Goal: Task Accomplishment & Management: Complete application form

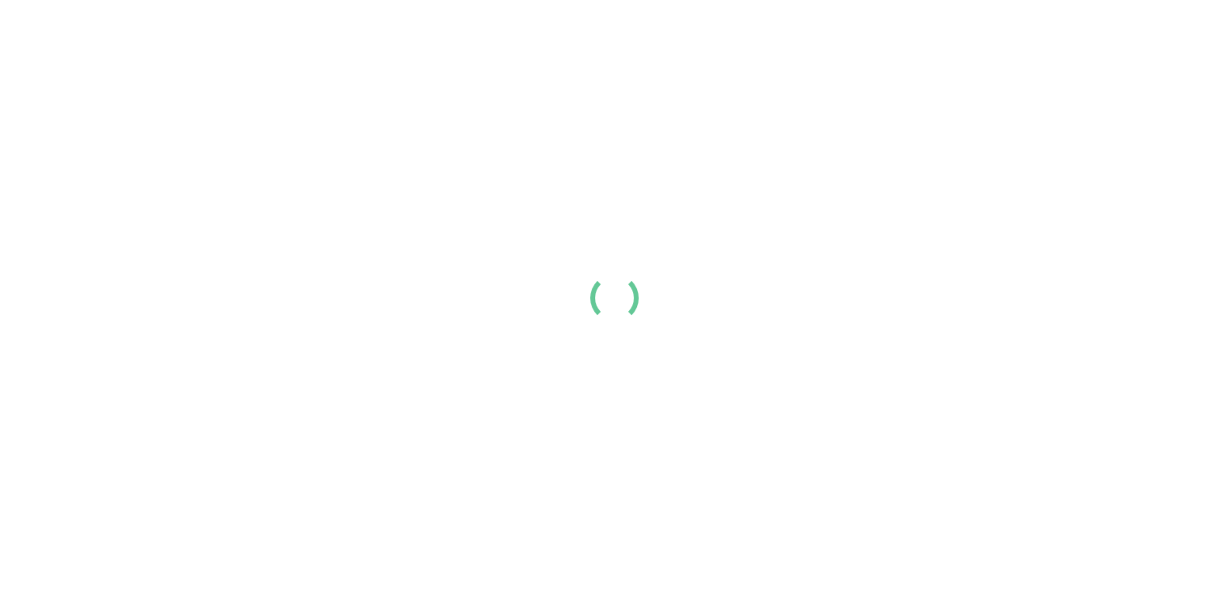
click at [716, 72] on div at bounding box center [614, 298] width 1228 height 596
click at [386, 82] on div at bounding box center [614, 298] width 1228 height 596
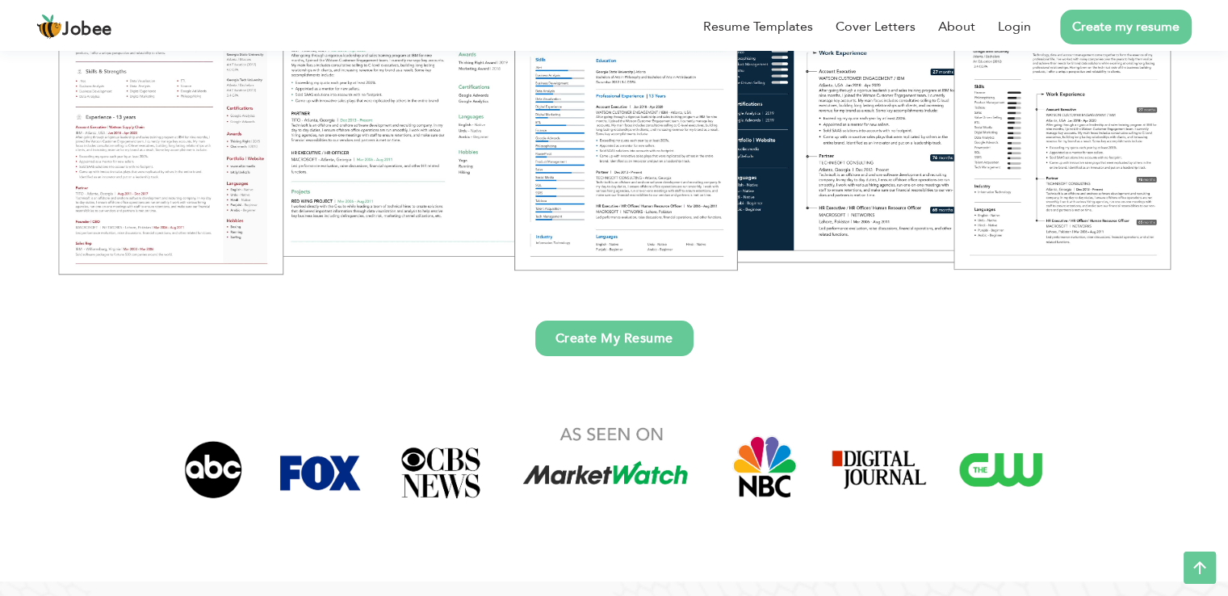
click at [1127, 23] on link "Create my resume" at bounding box center [1126, 27] width 132 height 35
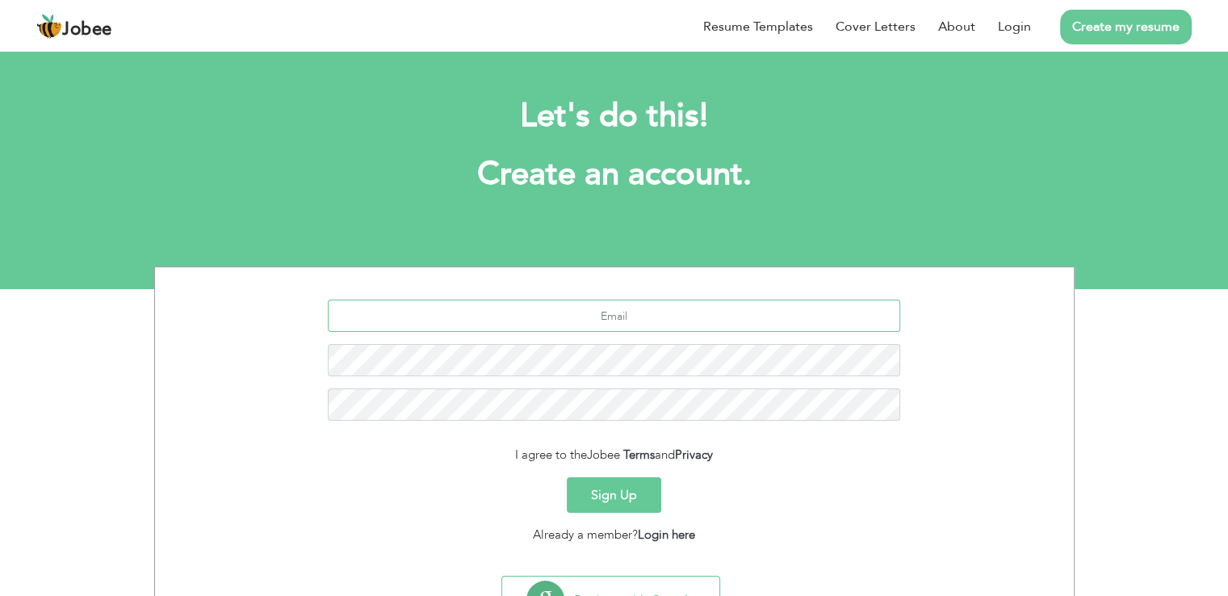
click at [654, 314] on input "text" at bounding box center [614, 316] width 573 height 32
type input "usmansulehri22@hotmail.com"
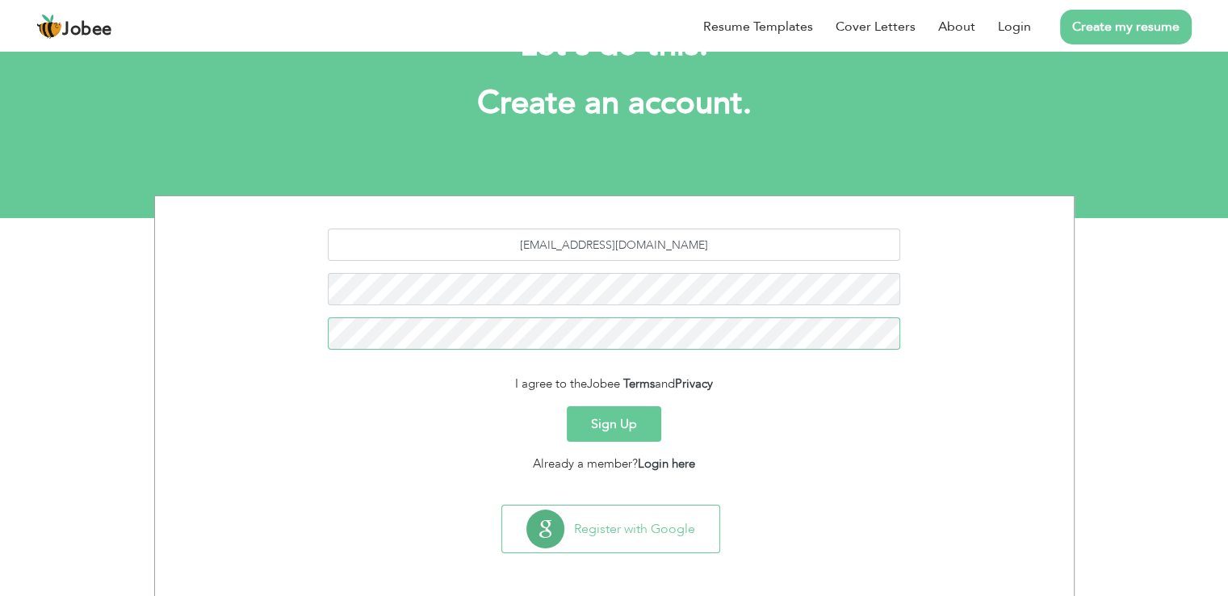
scroll to position [74, 0]
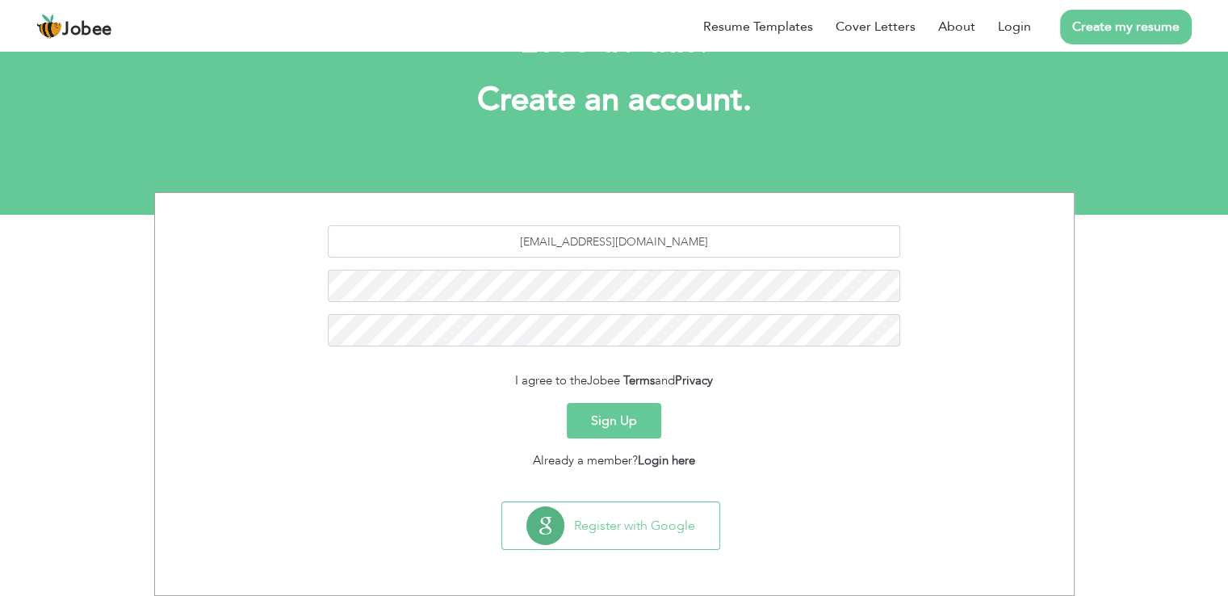
click at [644, 415] on button "Sign Up" at bounding box center [614, 421] width 94 height 36
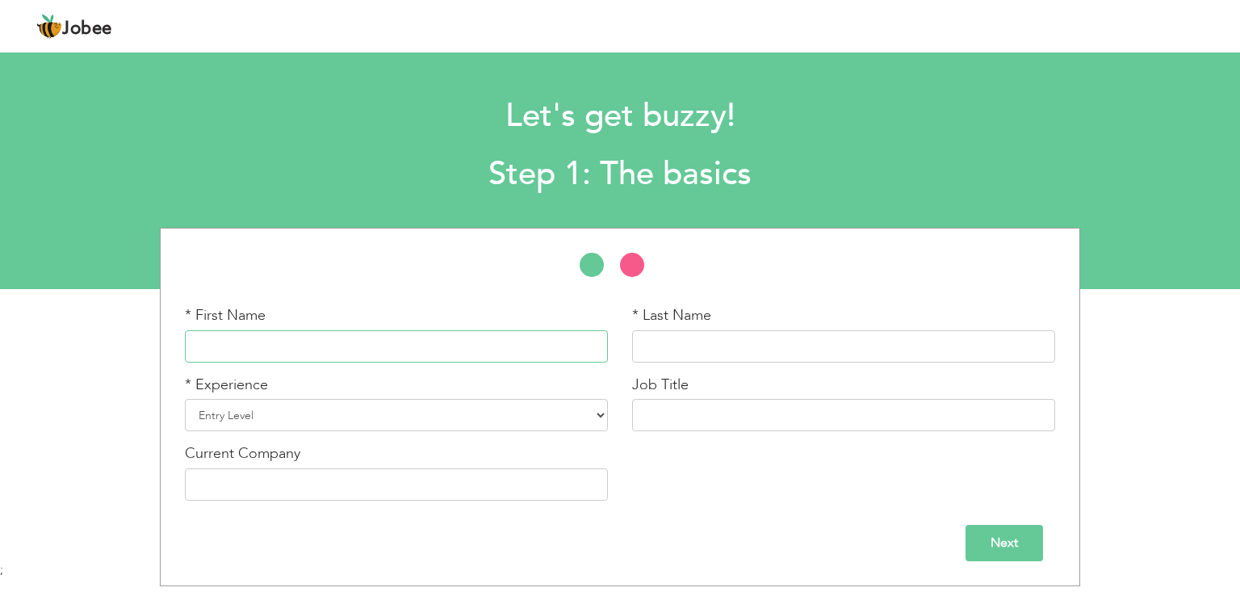
click at [510, 333] on input "text" at bounding box center [396, 346] width 423 height 32
type input "Usman"
type input "Ahmad"
click at [470, 424] on select "Entry Level Less than 1 Year 1 Year 2 Years 3 Years 4 Years 5 Years 6 Years 7 Y…" at bounding box center [396, 415] width 423 height 32
select select "5"
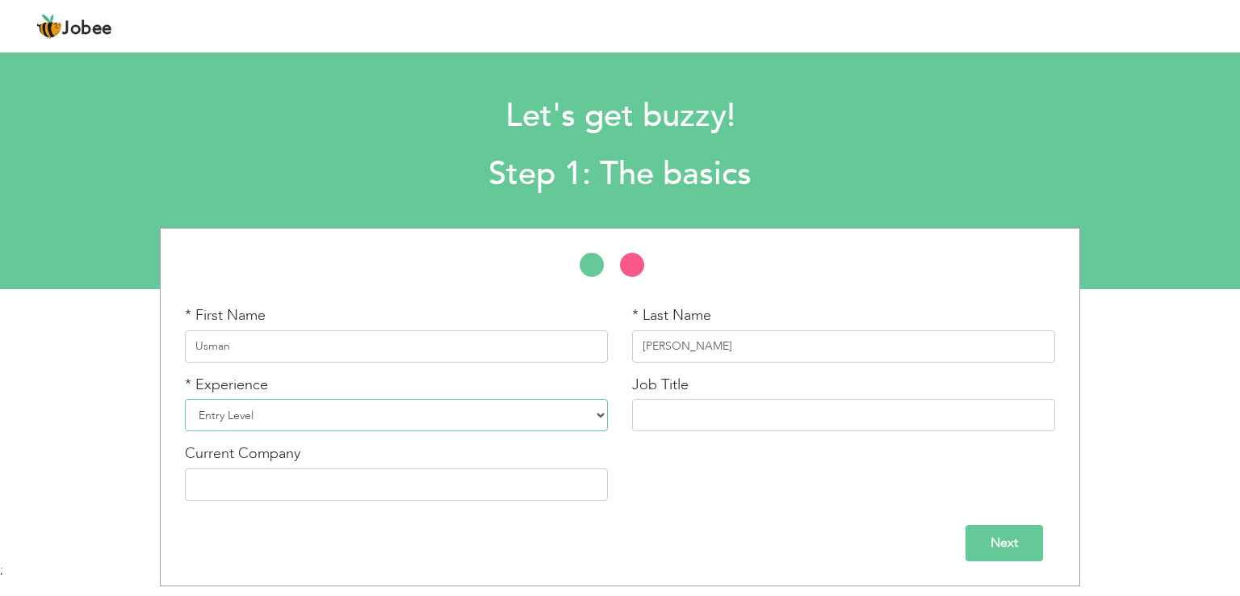
click at [185, 399] on select "Entry Level Less than 1 Year 1 Year 2 Years 3 Years 4 Years 5 Years 6 Years 7 Y…" at bounding box center [396, 415] width 423 height 32
click at [549, 481] on input "text" at bounding box center [396, 484] width 423 height 32
click at [720, 409] on input "text" at bounding box center [843, 415] width 423 height 32
type input "D"
type input "TRUCK DISPATCHER"
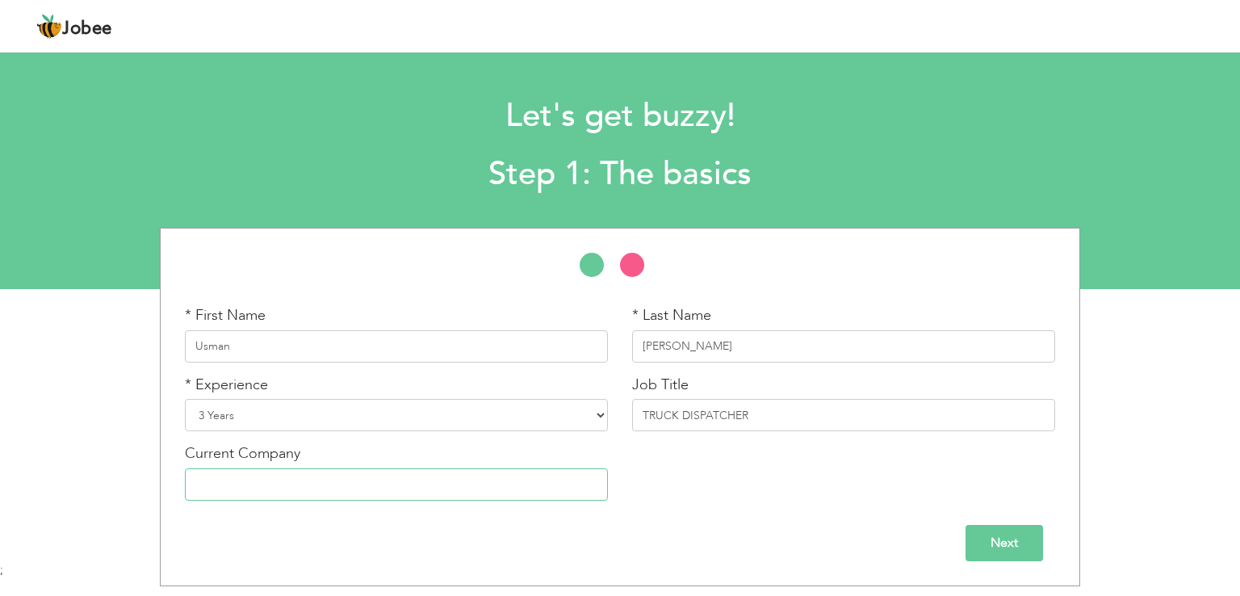
click at [352, 477] on input "text" at bounding box center [396, 484] width 423 height 32
type input "MEGA COMMUNICATION"
click at [993, 540] on input "Next" at bounding box center [1005, 543] width 78 height 36
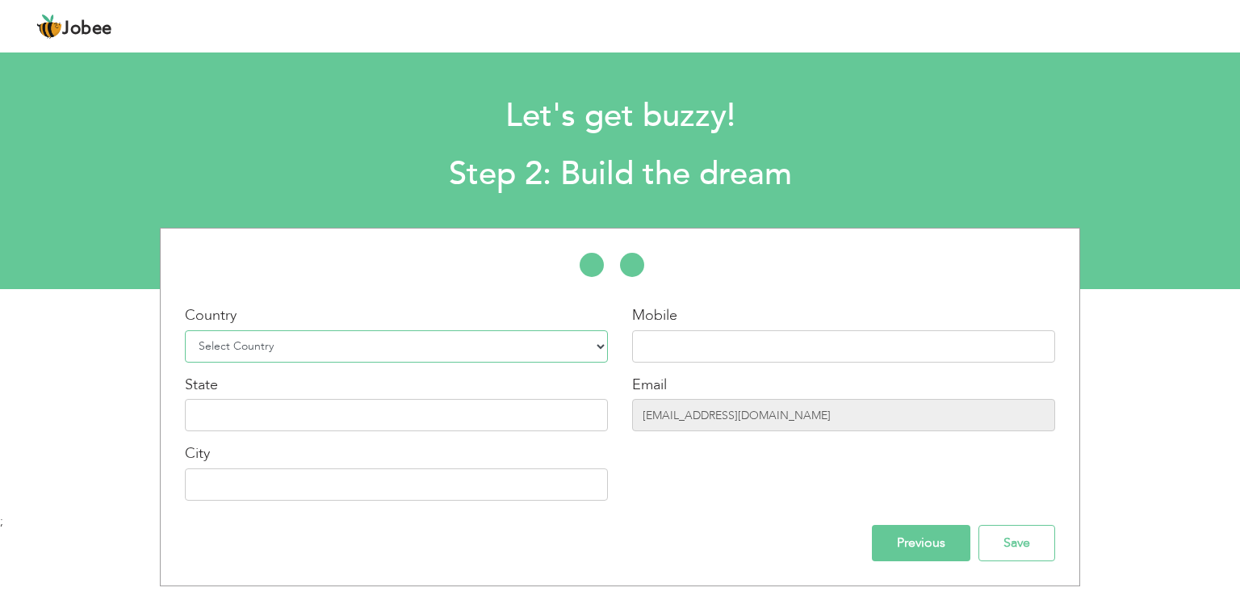
click at [542, 333] on select "Select Country Afghanistan Albania Algeria American Samoa Andorra Angola Anguil…" at bounding box center [396, 346] width 423 height 32
select select "166"
click at [185, 330] on select "Select Country Afghanistan Albania Algeria American Samoa Andorra Angola Anguil…" at bounding box center [396, 346] width 423 height 32
click at [701, 362] on input "text" at bounding box center [843, 346] width 423 height 32
type input "03244305228"
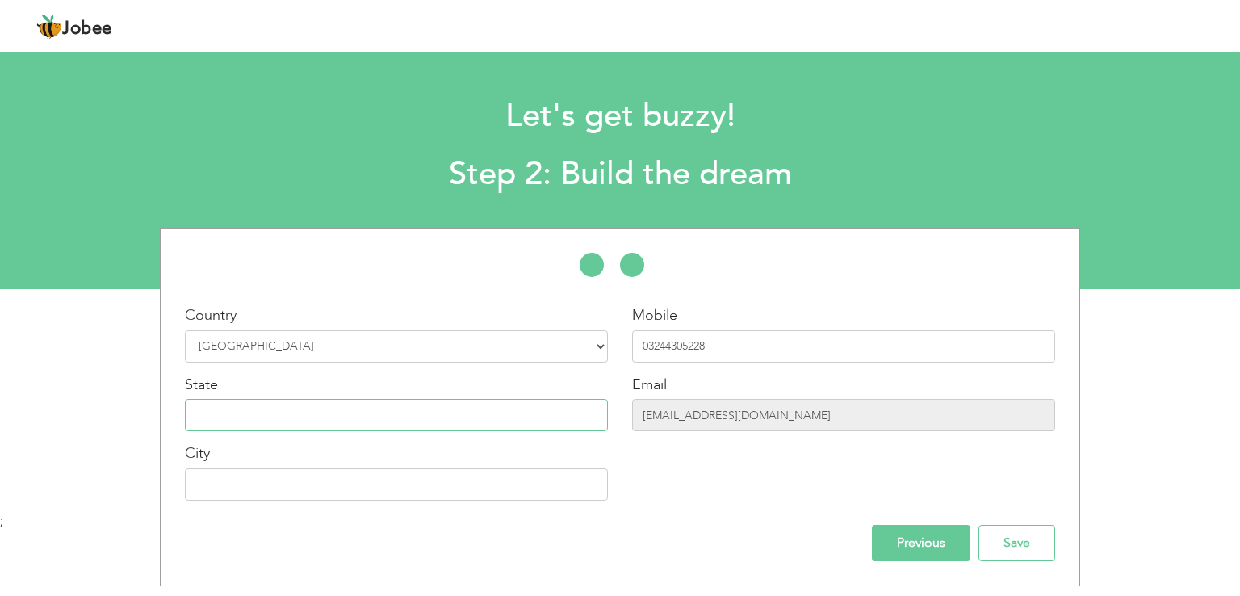
click at [493, 414] on input "text" at bounding box center [396, 415] width 423 height 32
type input "punjab"
click at [500, 483] on input "text" at bounding box center [396, 484] width 423 height 32
type input "l"
type input "Lahore"
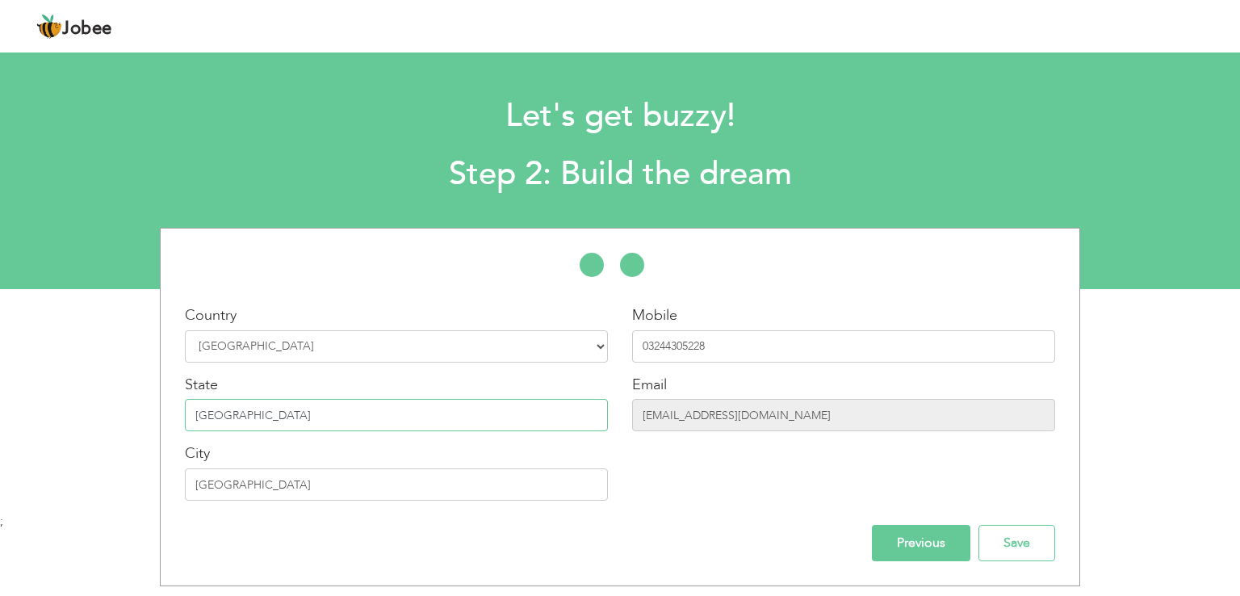
click at [200, 417] on input "punjab" at bounding box center [396, 415] width 423 height 32
type input "Punjab"
click at [1003, 538] on input "Save" at bounding box center [1017, 543] width 77 height 36
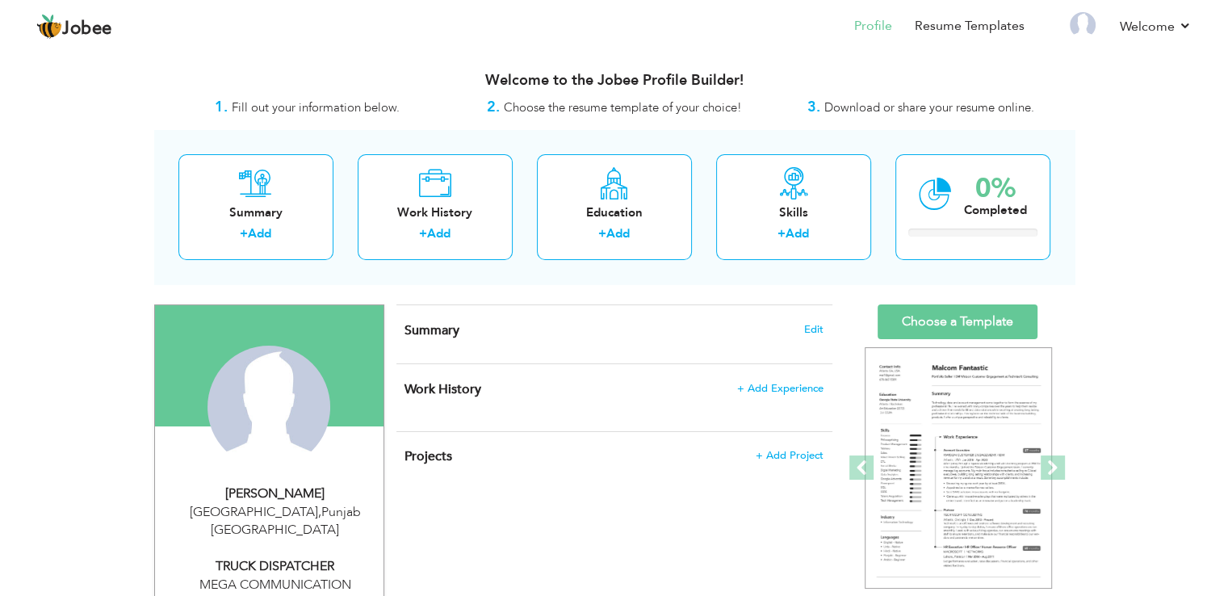
click at [388, 58] on div "Welcome to the Jobee Profile Builder!" at bounding box center [614, 77] width 921 height 40
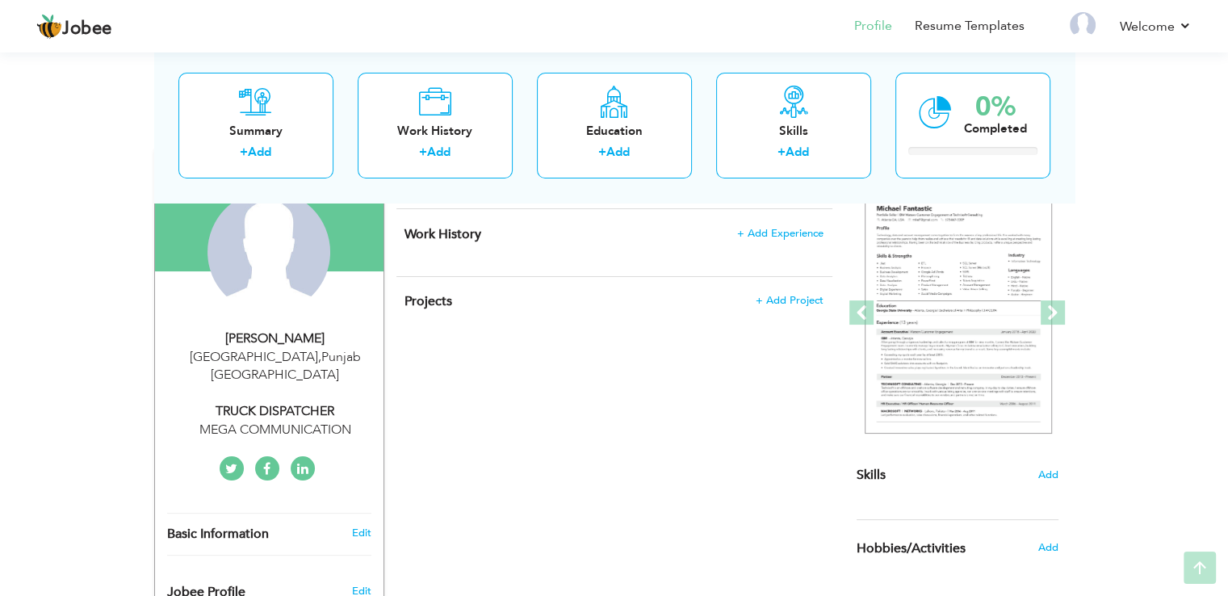
scroll to position [161, 0]
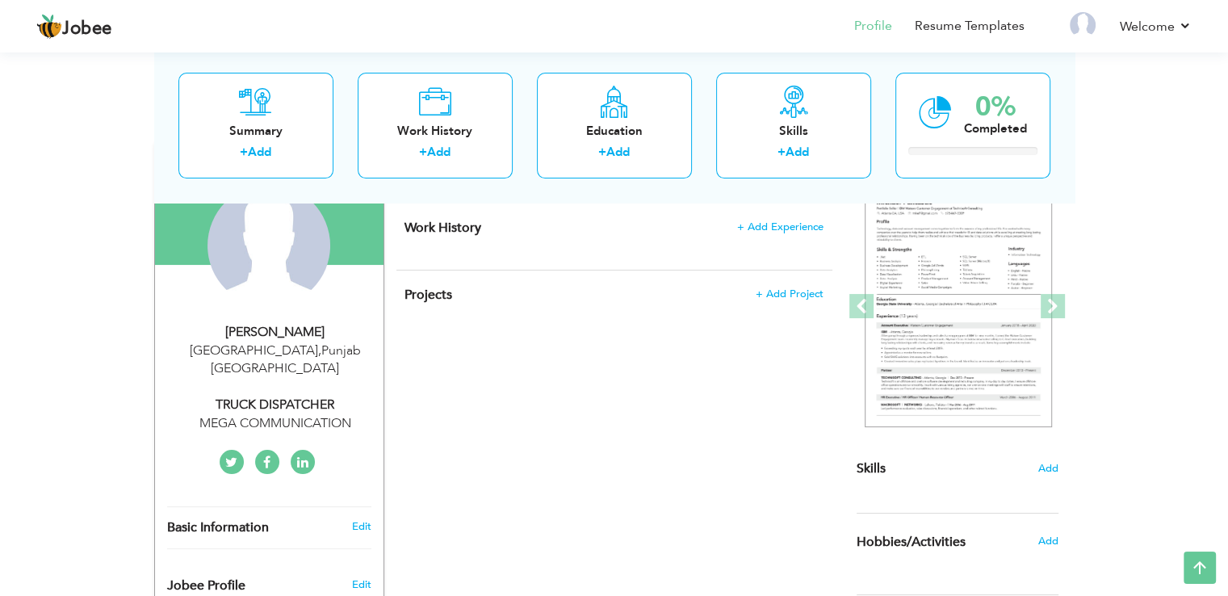
click at [295, 396] on div "TRUCK DISPATCHER" at bounding box center [275, 405] width 216 height 19
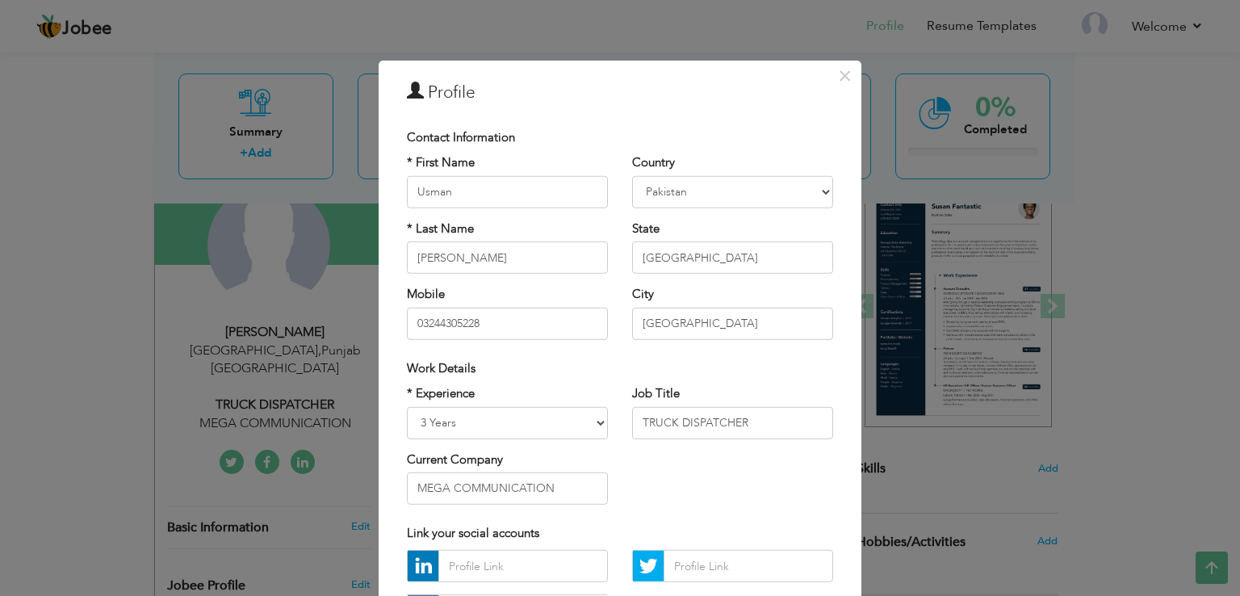
click at [47, 312] on div "× Profile Contact Information * First Name Usman * Last Name Ahmad" at bounding box center [620, 298] width 1240 height 596
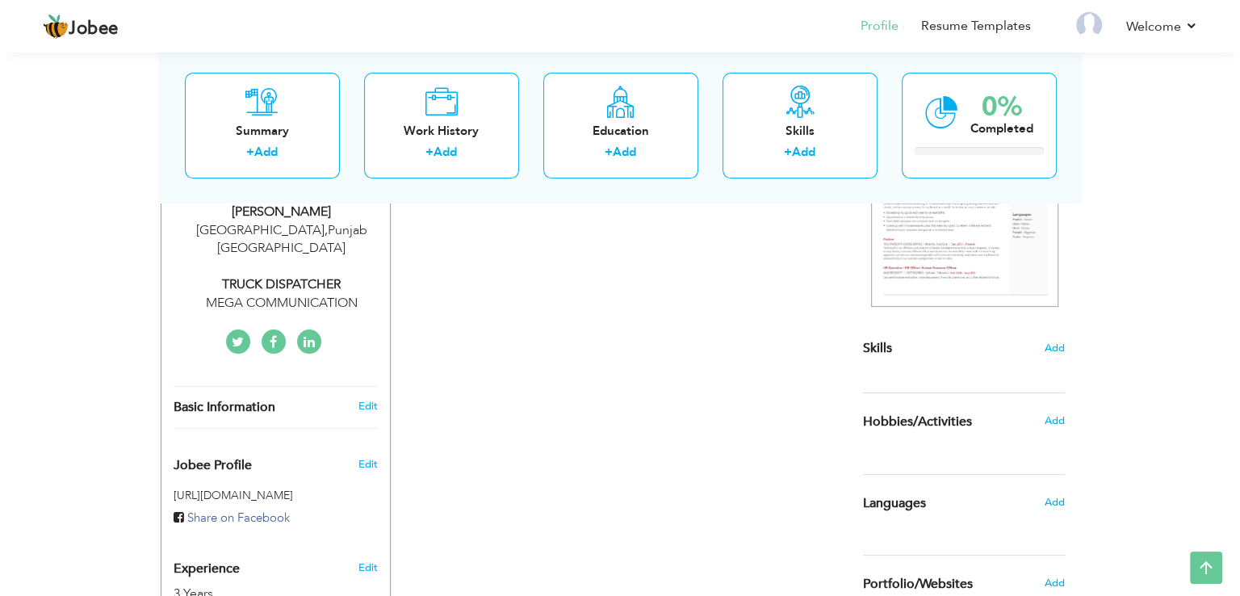
scroll to position [323, 0]
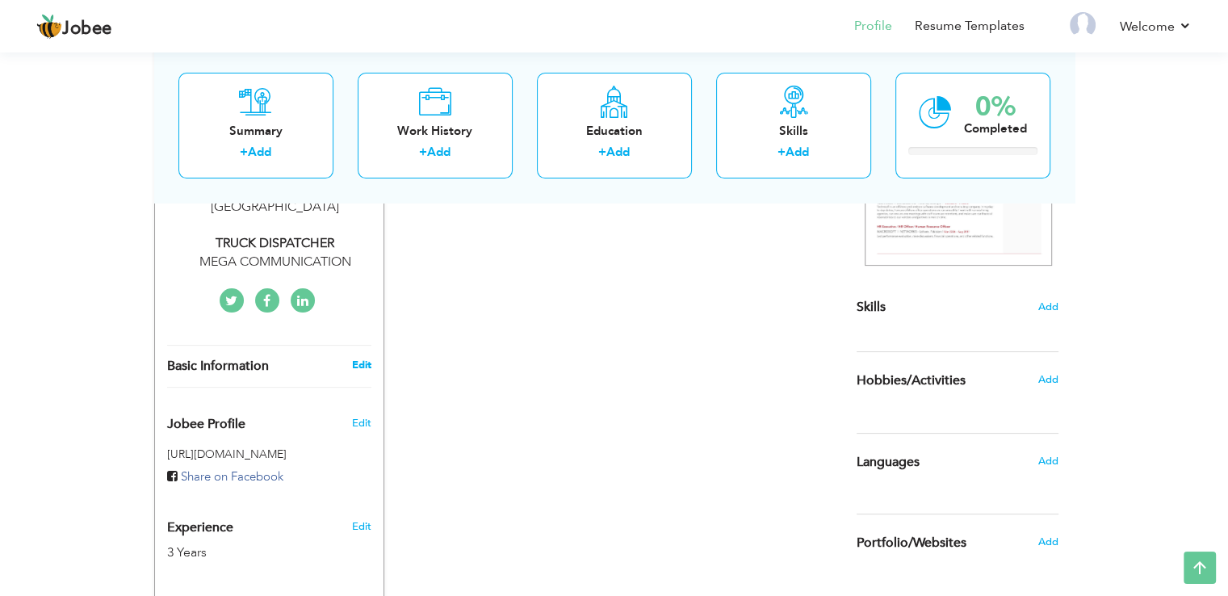
click at [354, 358] on link "Edit" at bounding box center [360, 365] width 19 height 15
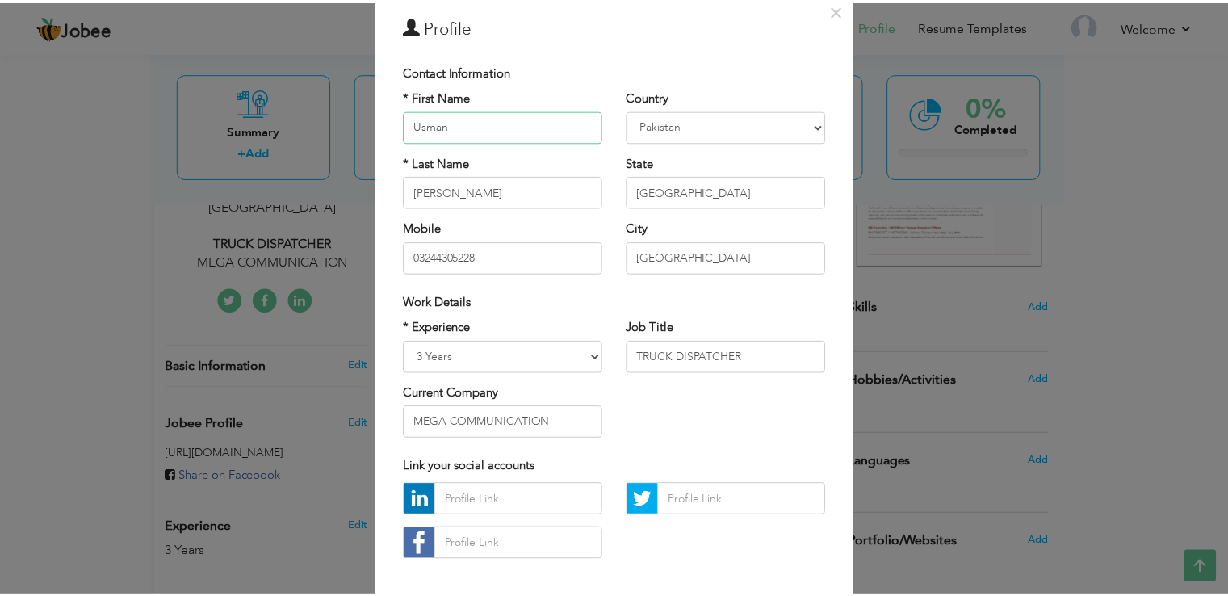
scroll to position [141, 0]
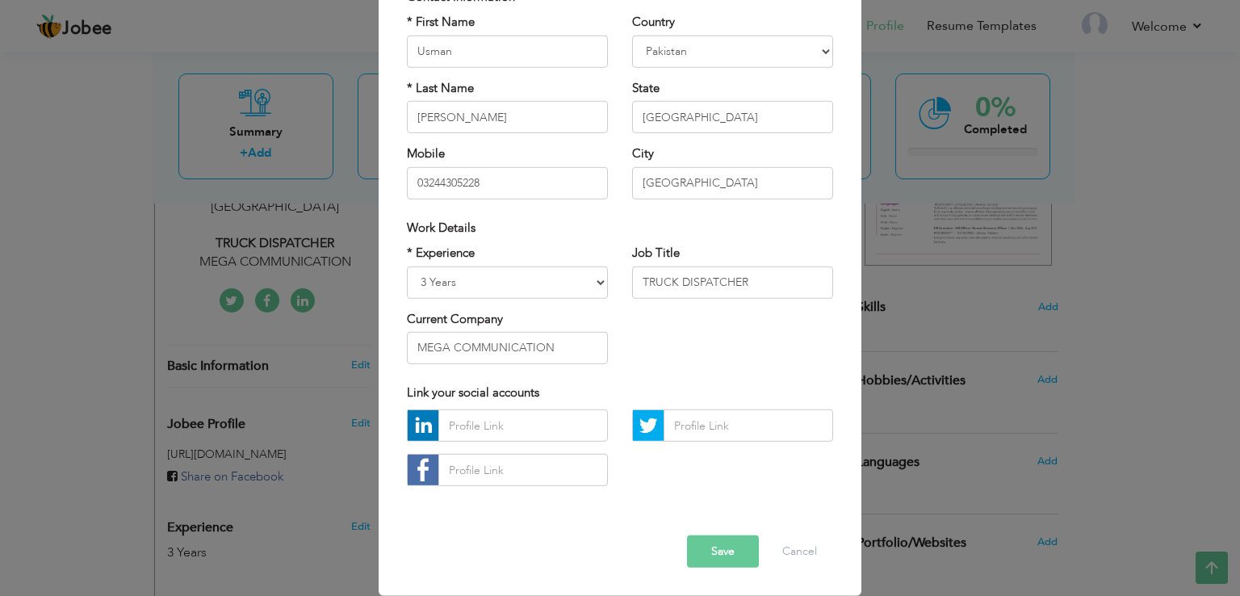
click at [87, 221] on div "× Profile Contact Information * First Name Usman * Last Name Ahmad" at bounding box center [620, 298] width 1240 height 596
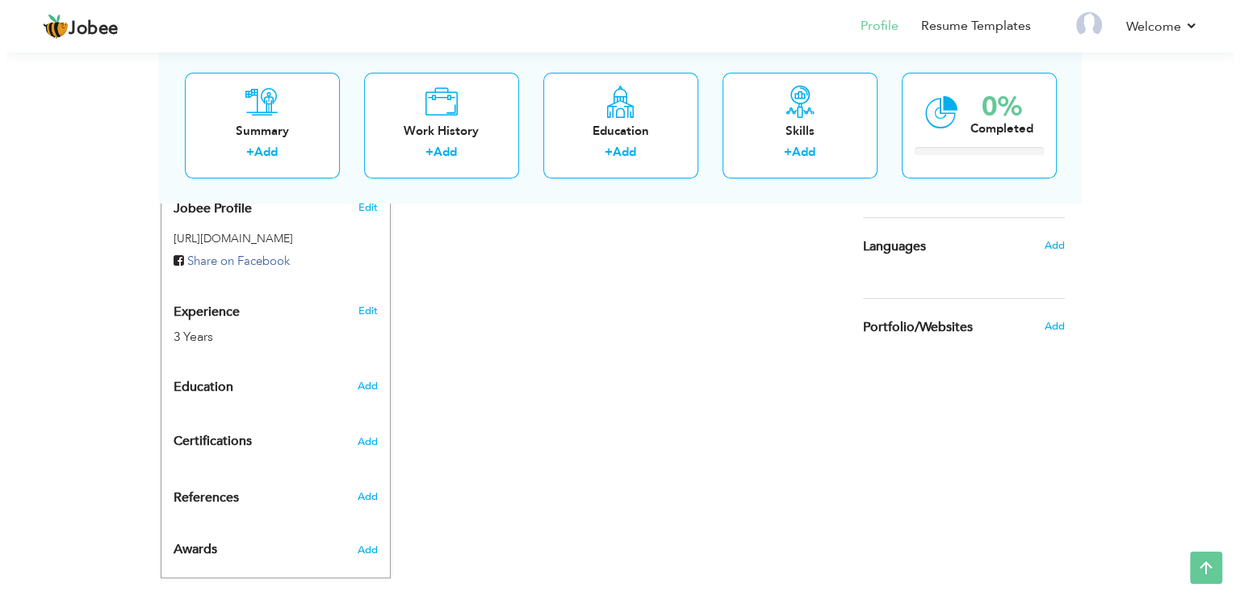
scroll to position [543, 0]
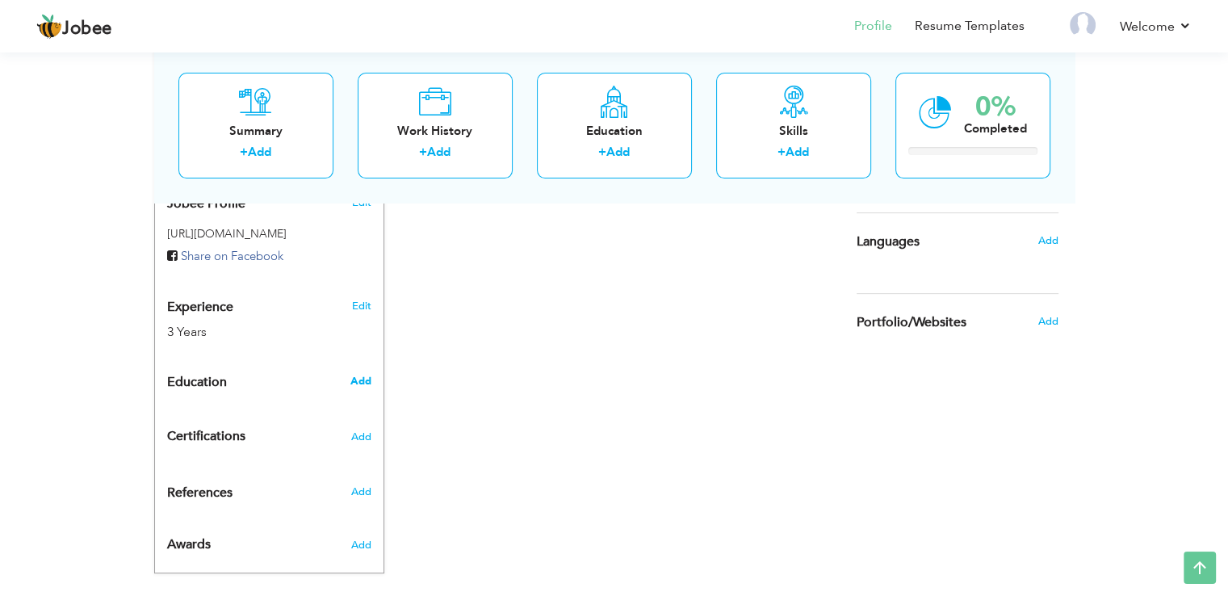
click at [356, 374] on span "Add" at bounding box center [360, 381] width 21 height 15
radio input "true"
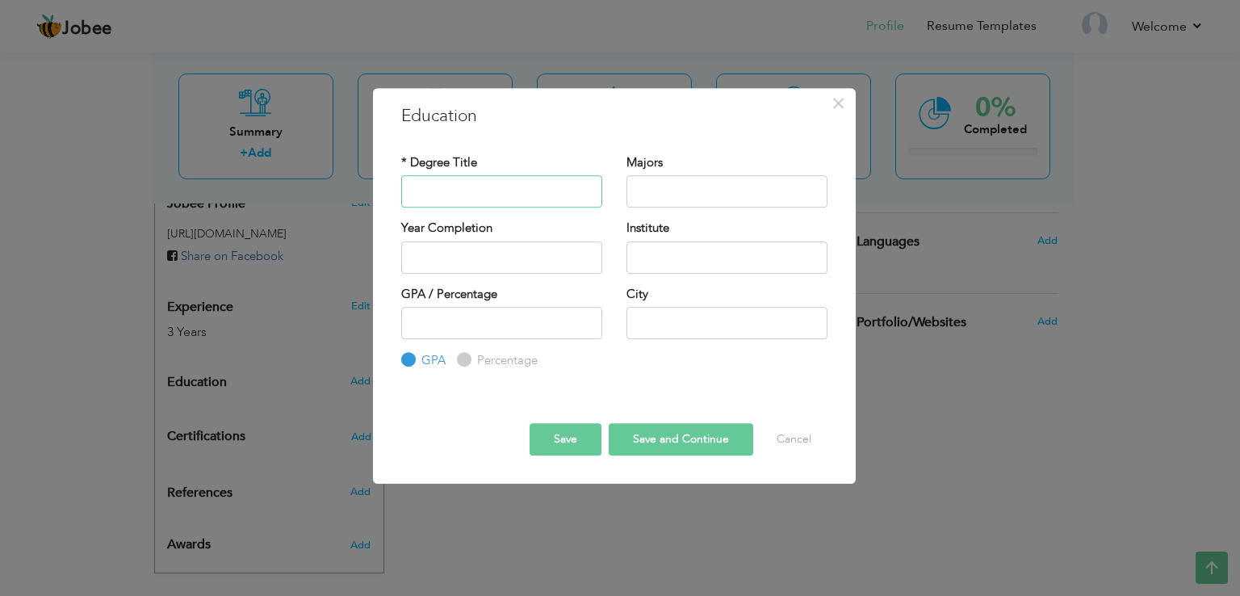
click at [438, 195] on input "text" at bounding box center [501, 191] width 201 height 32
type input "Bscs"
click at [545, 270] on input "text" at bounding box center [501, 257] width 201 height 32
type input "2025"
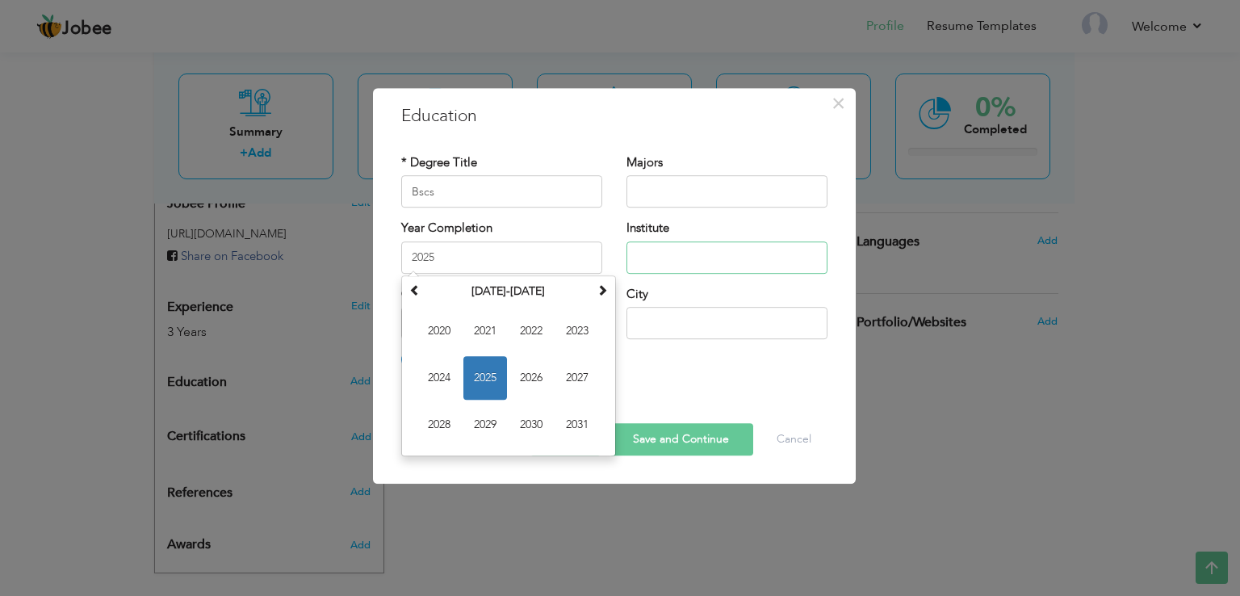
click at [698, 253] on input "text" at bounding box center [727, 257] width 201 height 32
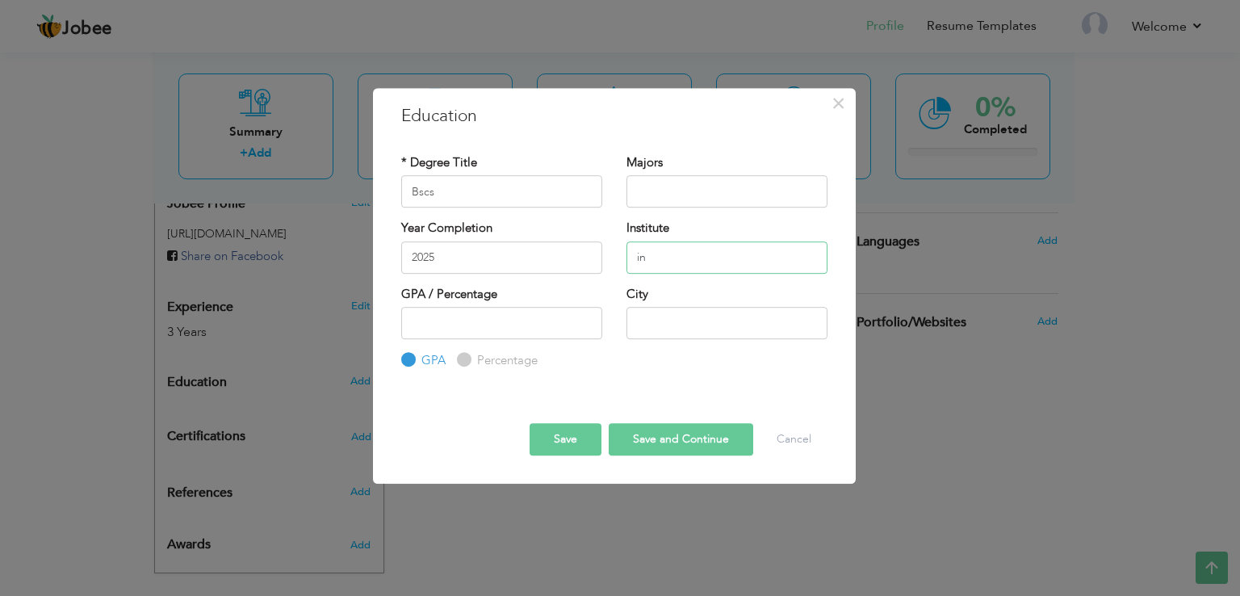
type input "i"
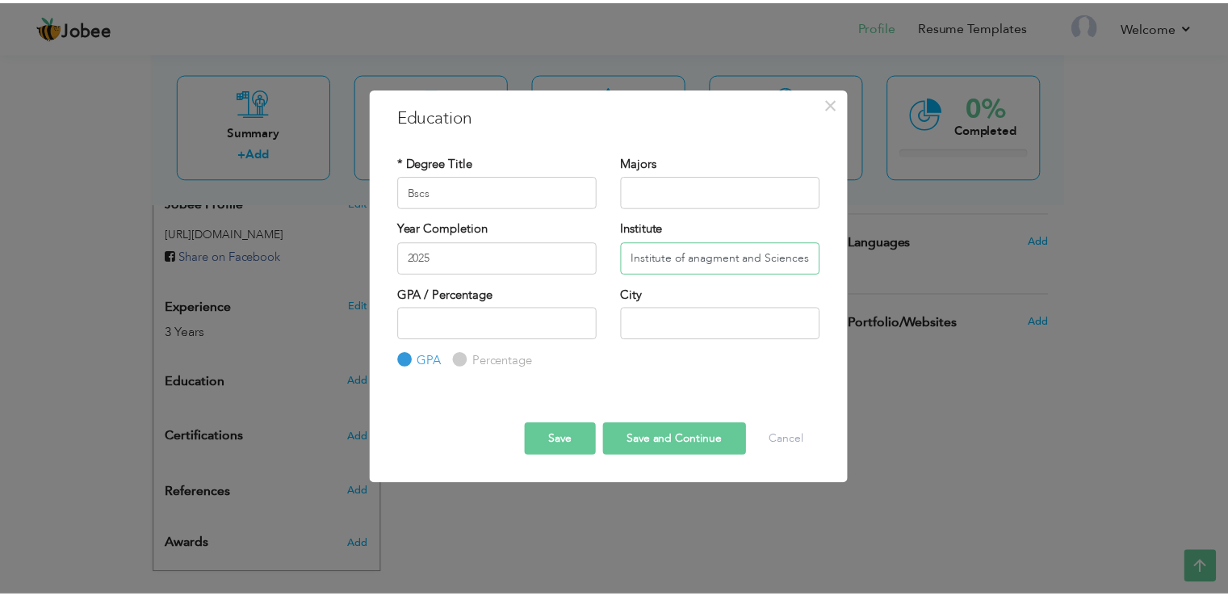
scroll to position [0, 0]
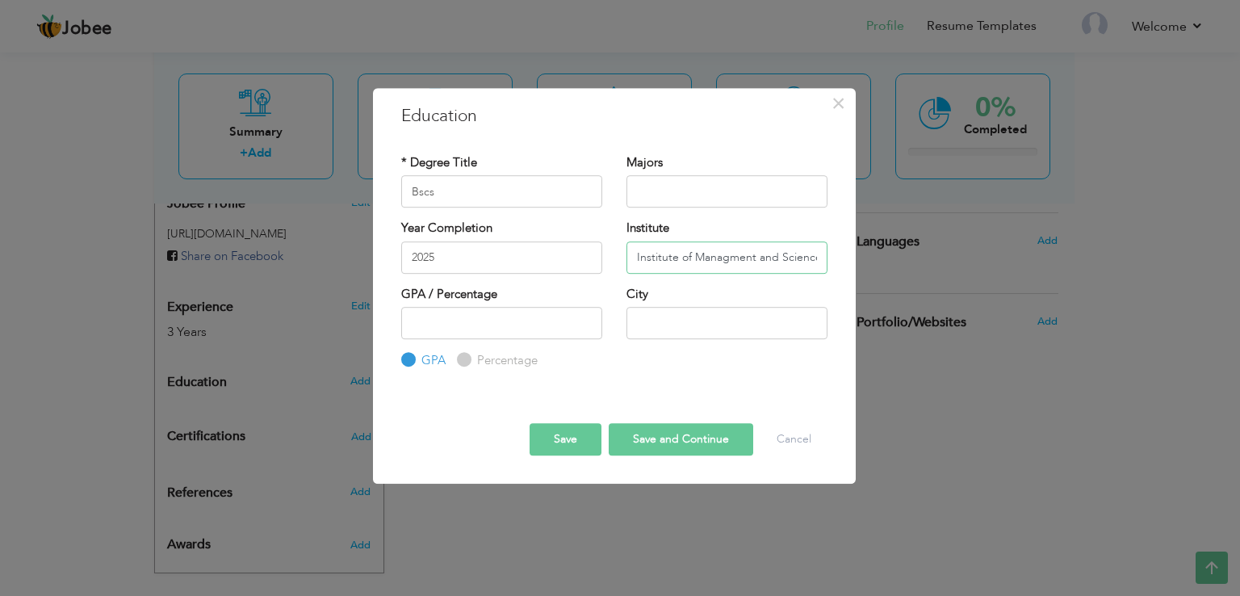
type input "Institute of Managment and Sciences"
click at [711, 297] on div "City" at bounding box center [727, 312] width 201 height 53
click at [714, 314] on input "text" at bounding box center [727, 323] width 201 height 32
type input "Lahore"
click at [438, 316] on input "number" at bounding box center [501, 323] width 201 height 32
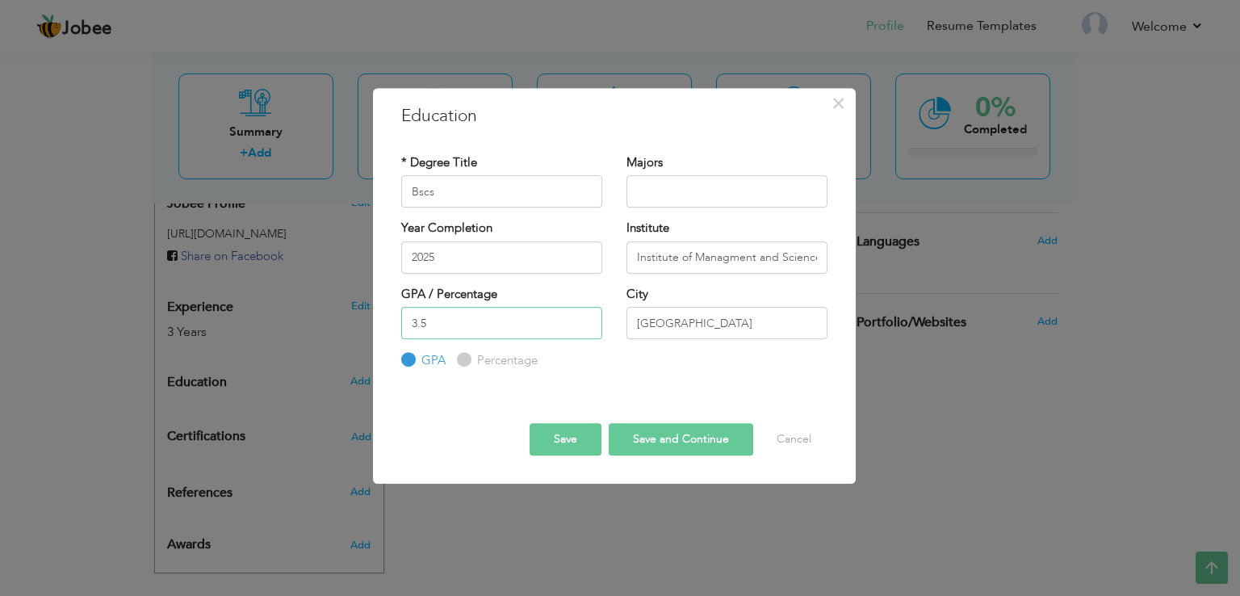
type input "3.5"
click at [473, 359] on label "Percentage" at bounding box center [505, 360] width 65 height 17
click at [468, 359] on input "Percentage" at bounding box center [462, 360] width 10 height 10
radio input "true"
click at [404, 355] on input "GPA" at bounding box center [406, 360] width 10 height 10
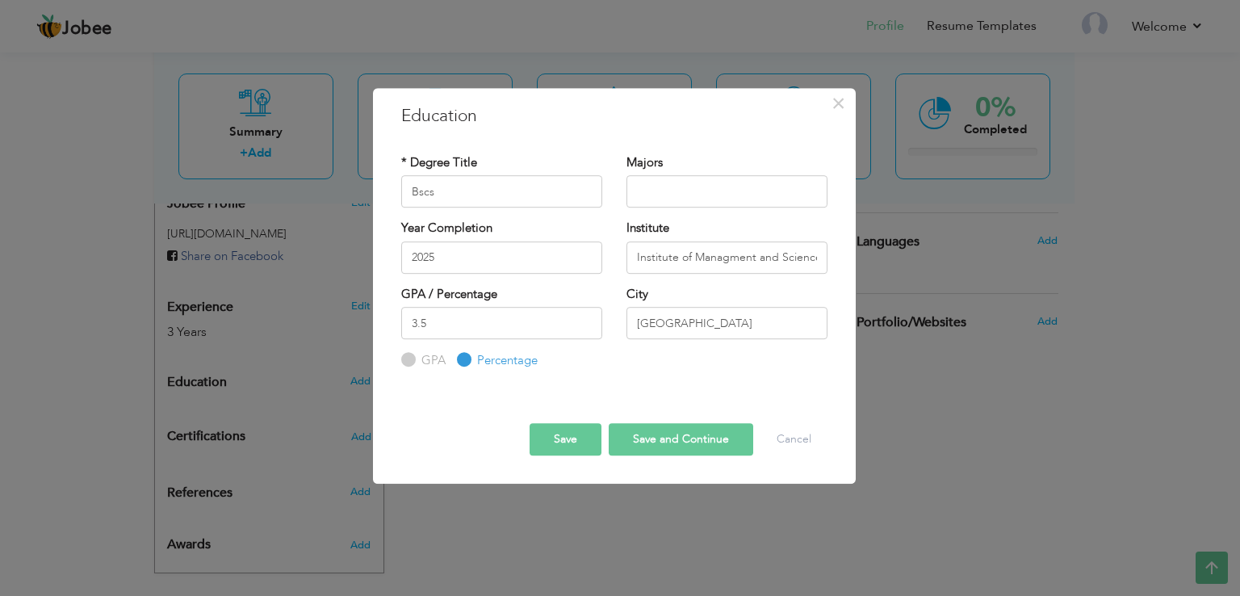
radio input "true"
click at [707, 434] on button "Save and Continue" at bounding box center [681, 439] width 145 height 32
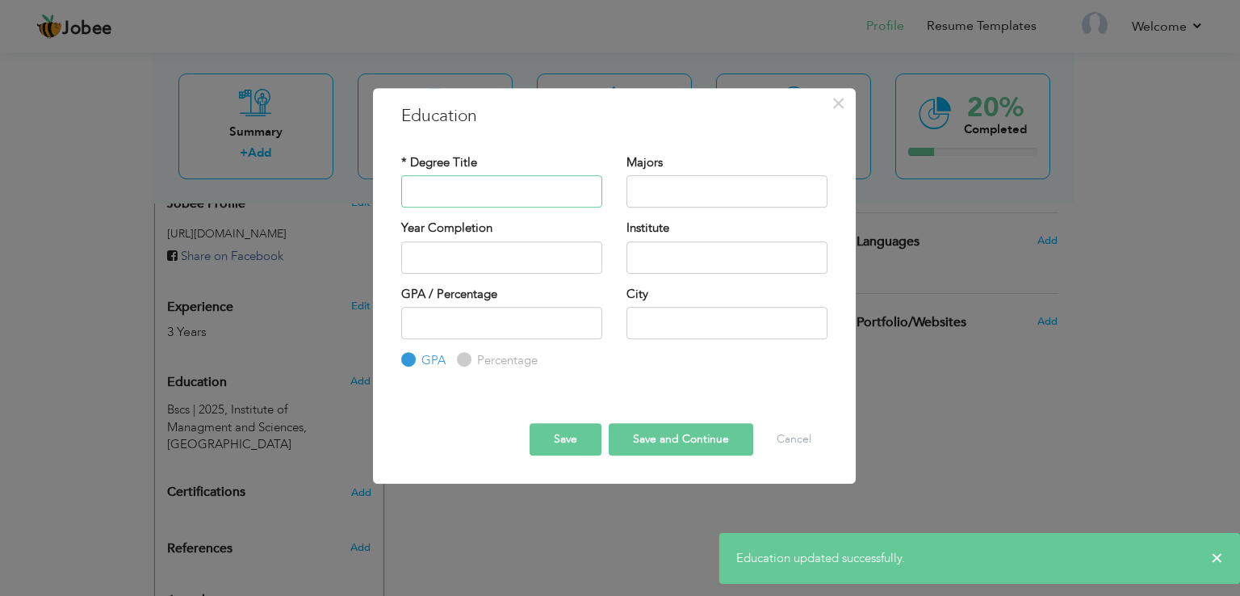
click at [504, 195] on input "text" at bounding box center [501, 191] width 201 height 32
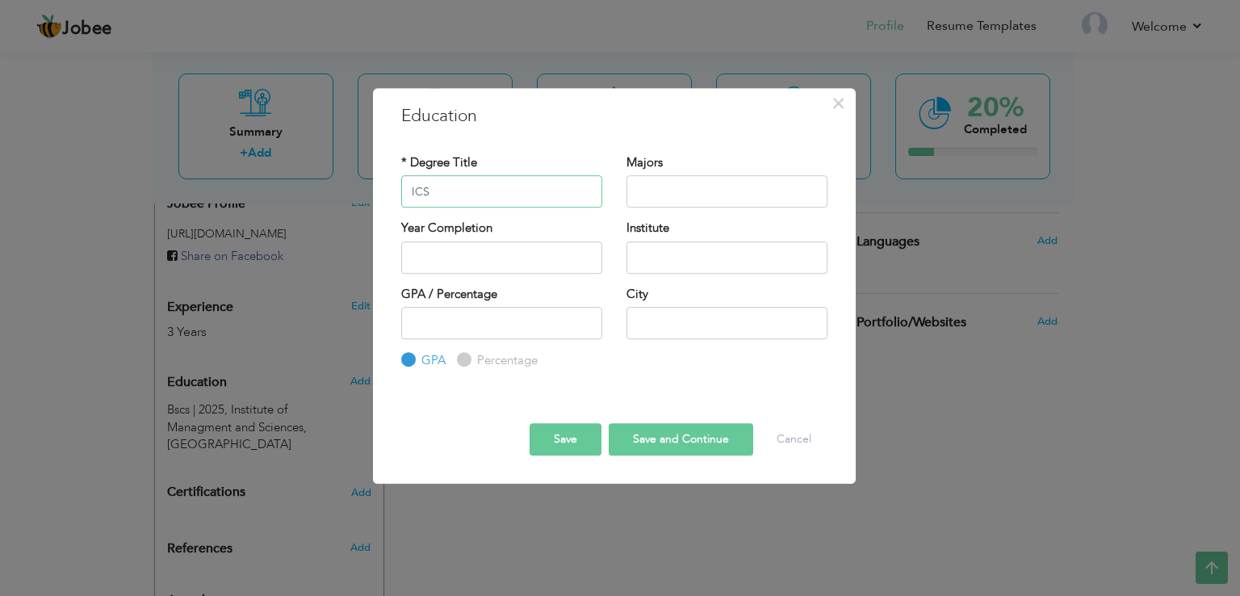
type input "ICS"
type input "Computer Science"
click at [532, 253] on input "text" at bounding box center [501, 257] width 201 height 32
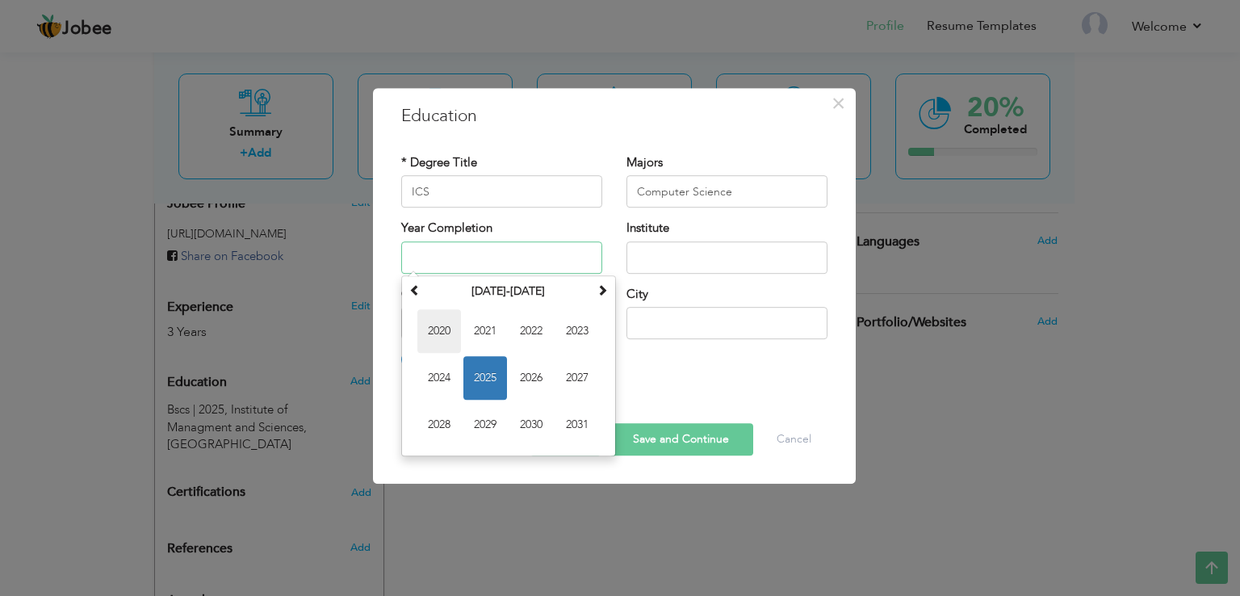
click at [449, 329] on span "2020" at bounding box center [439, 331] width 44 height 44
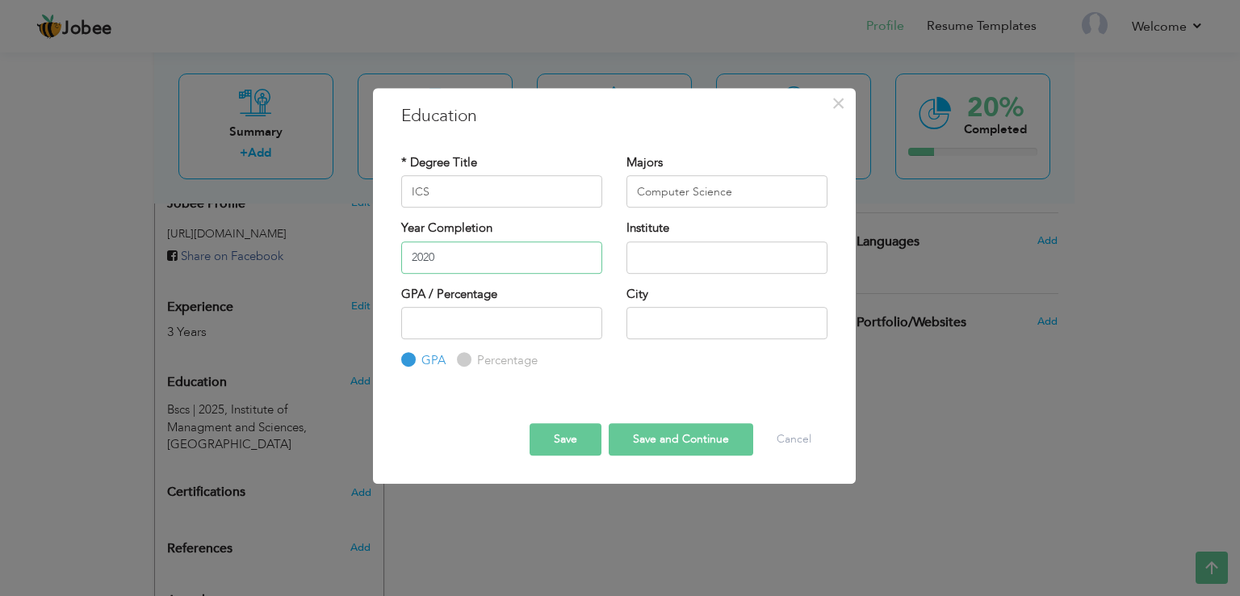
click at [484, 259] on input "2020" at bounding box center [501, 257] width 201 height 32
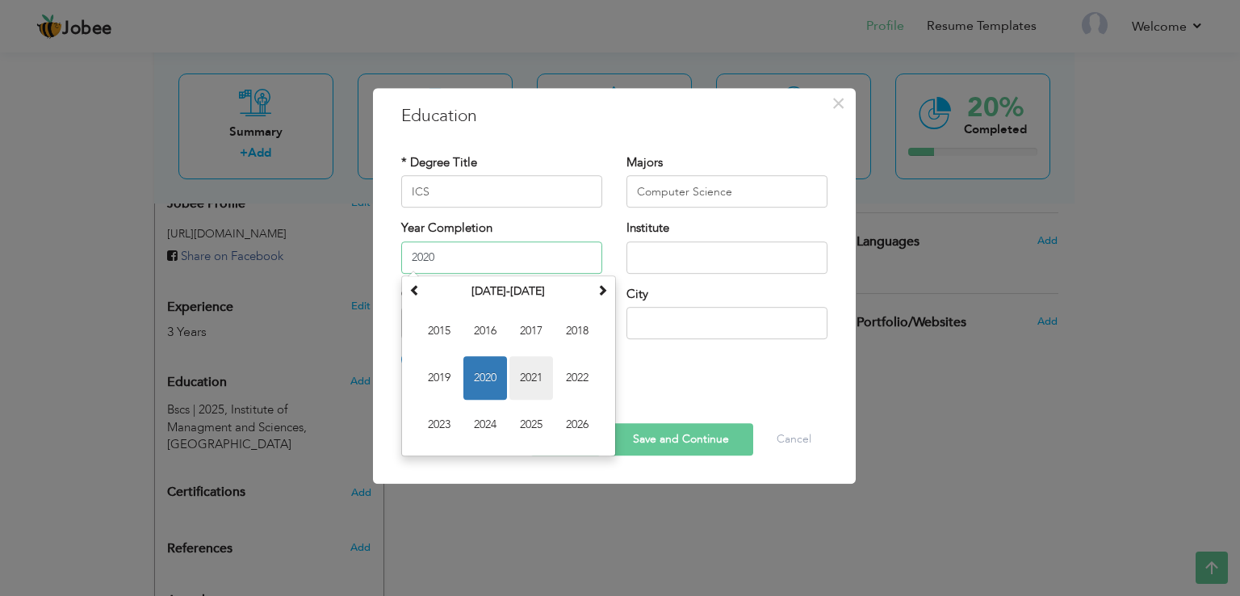
click at [523, 379] on span "2021" at bounding box center [532, 378] width 44 height 44
type input "2021"
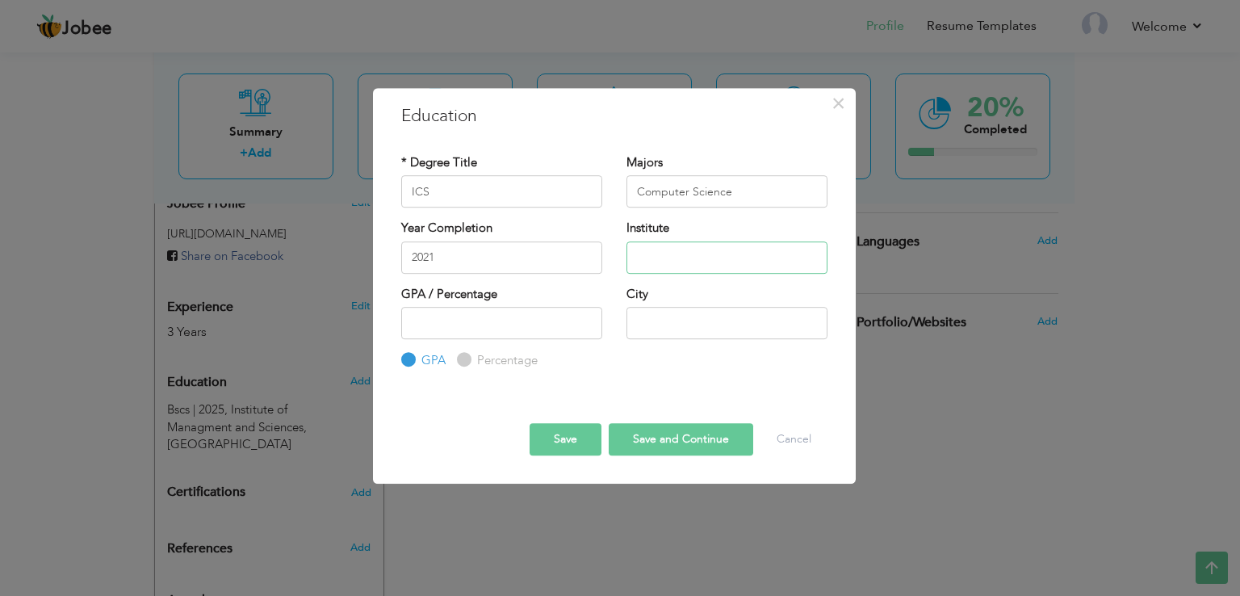
click at [656, 255] on input "text" at bounding box center [727, 257] width 201 height 32
type input "Aspire Group of Colleges"
click at [528, 321] on input "number" at bounding box center [501, 323] width 201 height 32
click at [689, 321] on input "text" at bounding box center [727, 323] width 201 height 32
type input "Lahore"
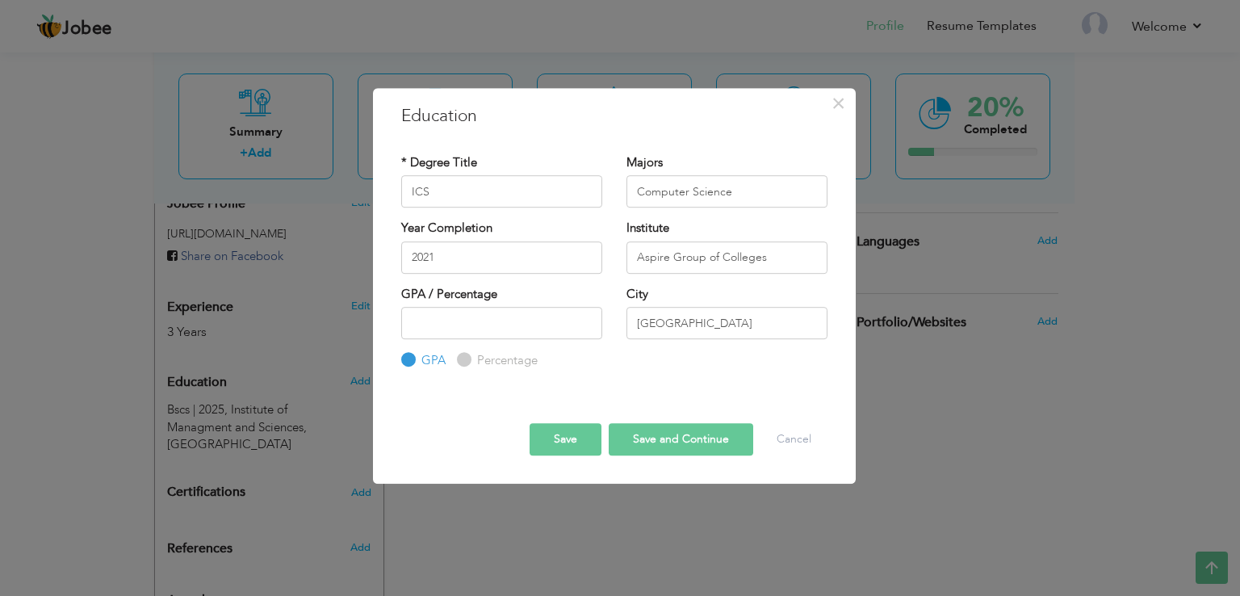
click at [692, 433] on button "Save and Continue" at bounding box center [681, 439] width 145 height 32
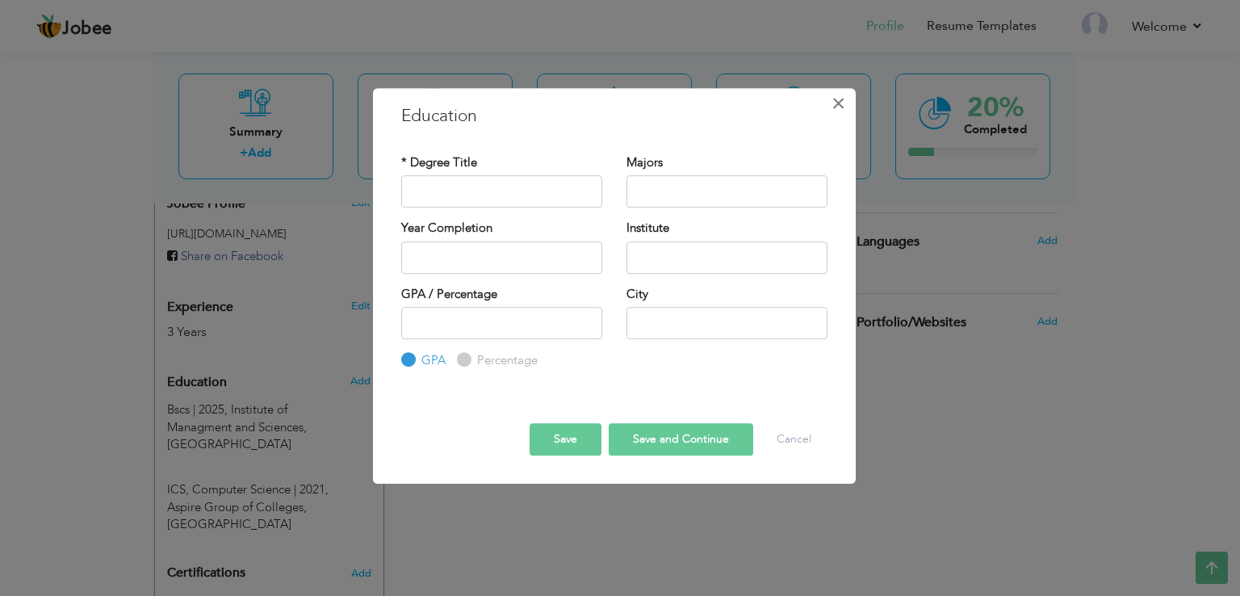
click at [839, 102] on span "×" at bounding box center [839, 103] width 14 height 29
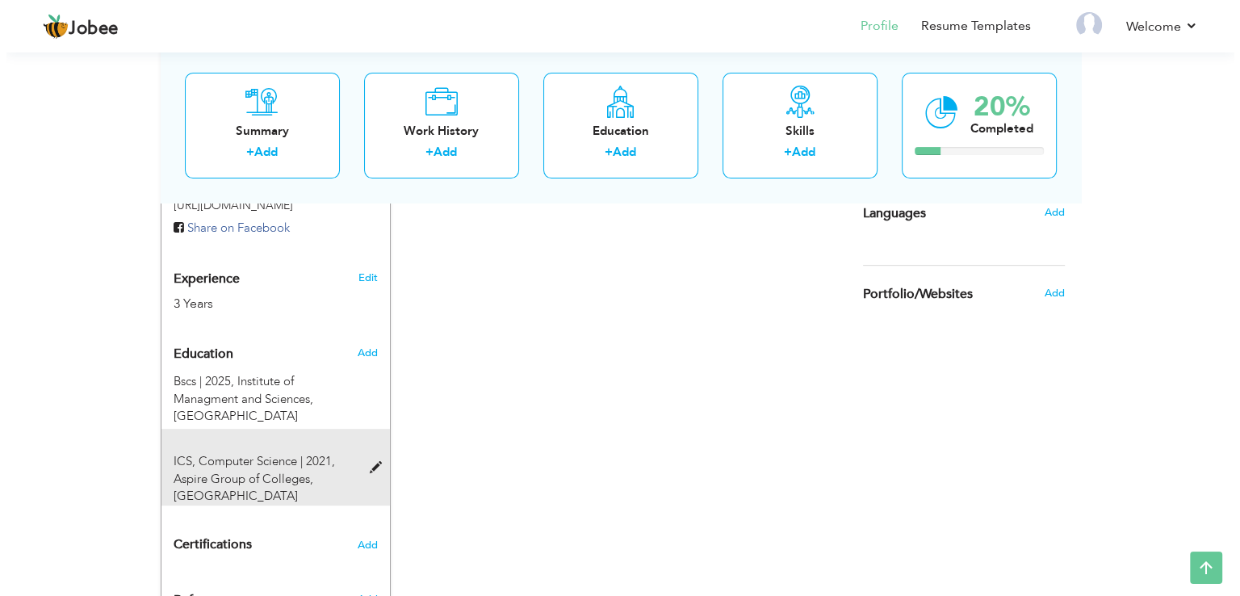
scroll to position [484, 0]
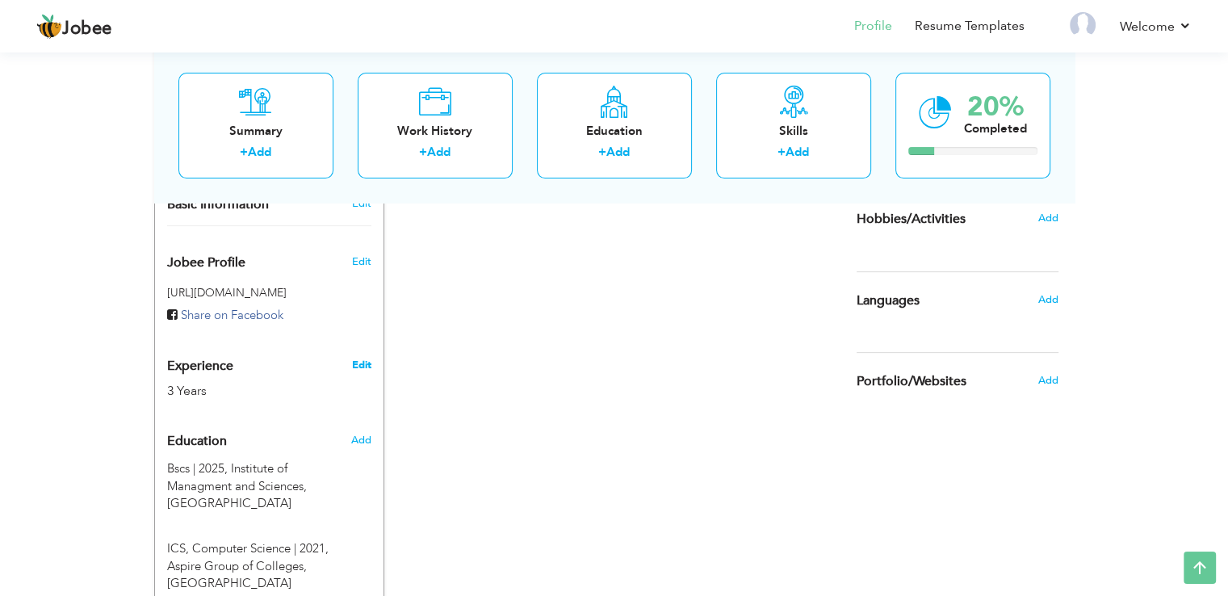
click at [355, 358] on link "Edit" at bounding box center [360, 365] width 19 height 15
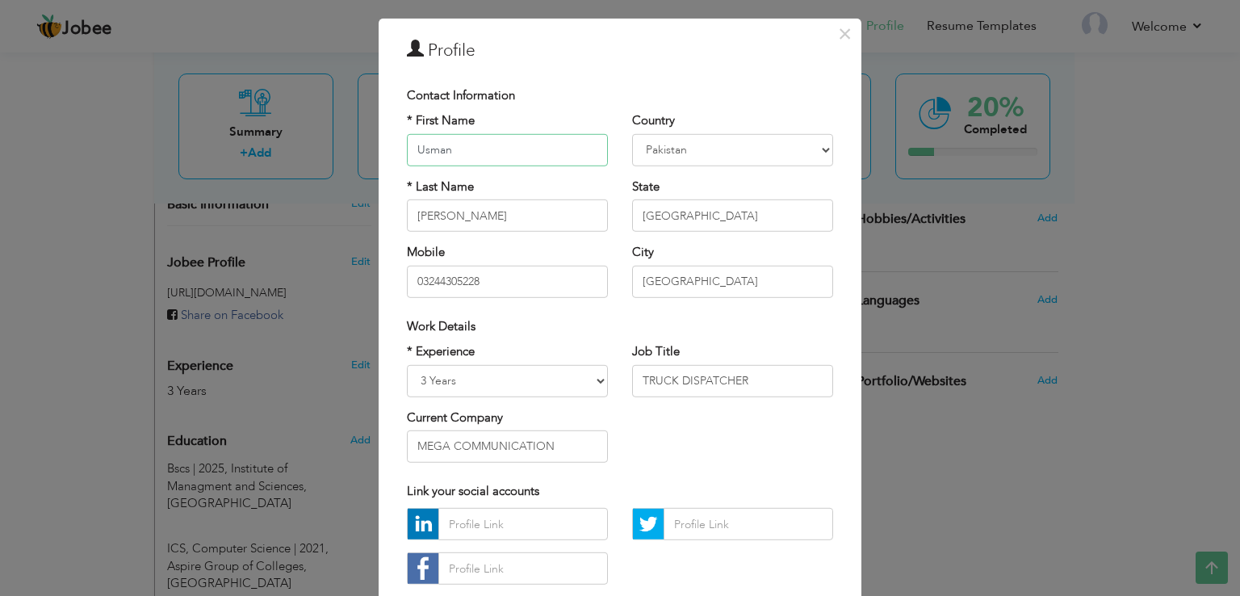
scroll to position [141, 0]
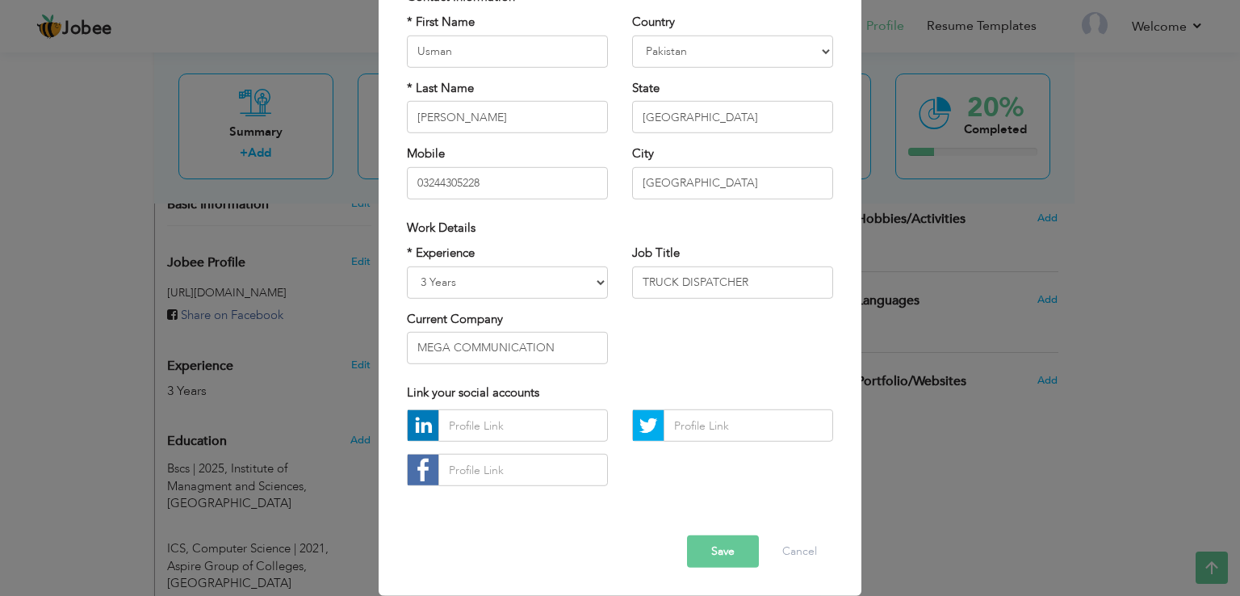
click at [713, 549] on button "Save" at bounding box center [723, 551] width 72 height 32
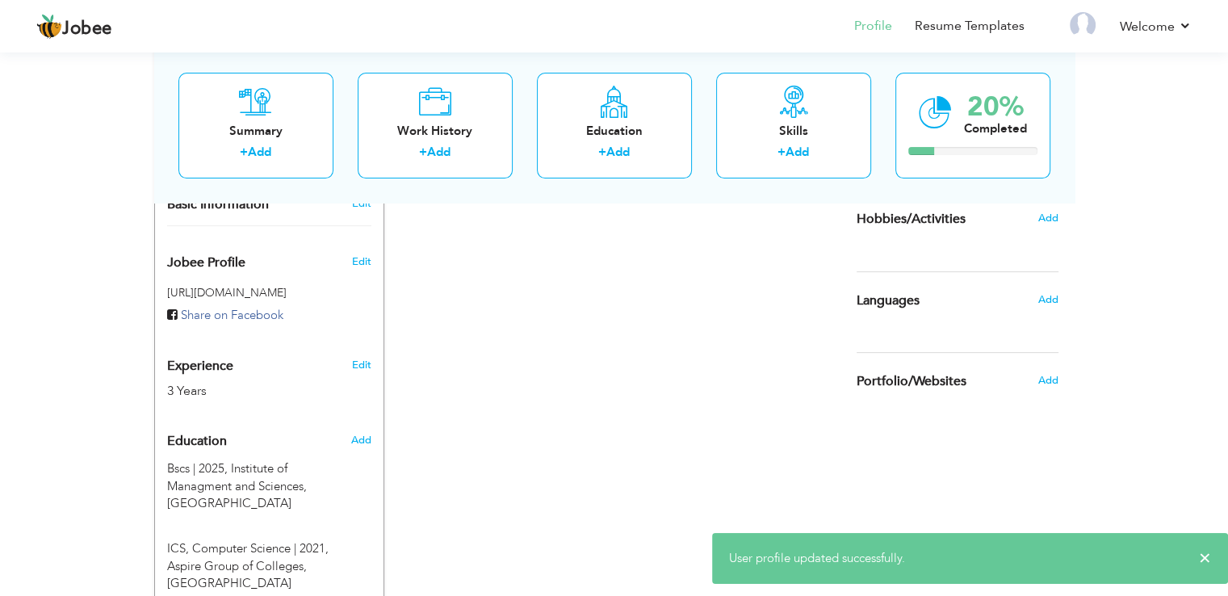
click at [214, 382] on div "3 Years" at bounding box center [250, 391] width 166 height 19
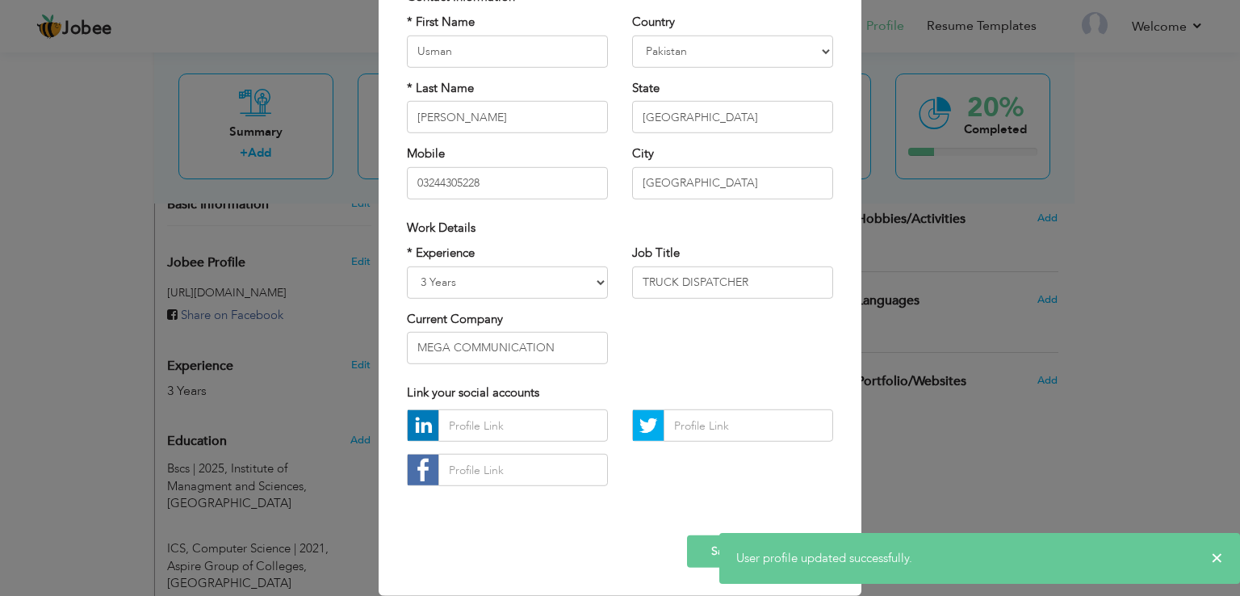
click at [1011, 498] on div "× Profile Contact Information * First Name Usman * Last Name Ahmad" at bounding box center [620, 298] width 1240 height 596
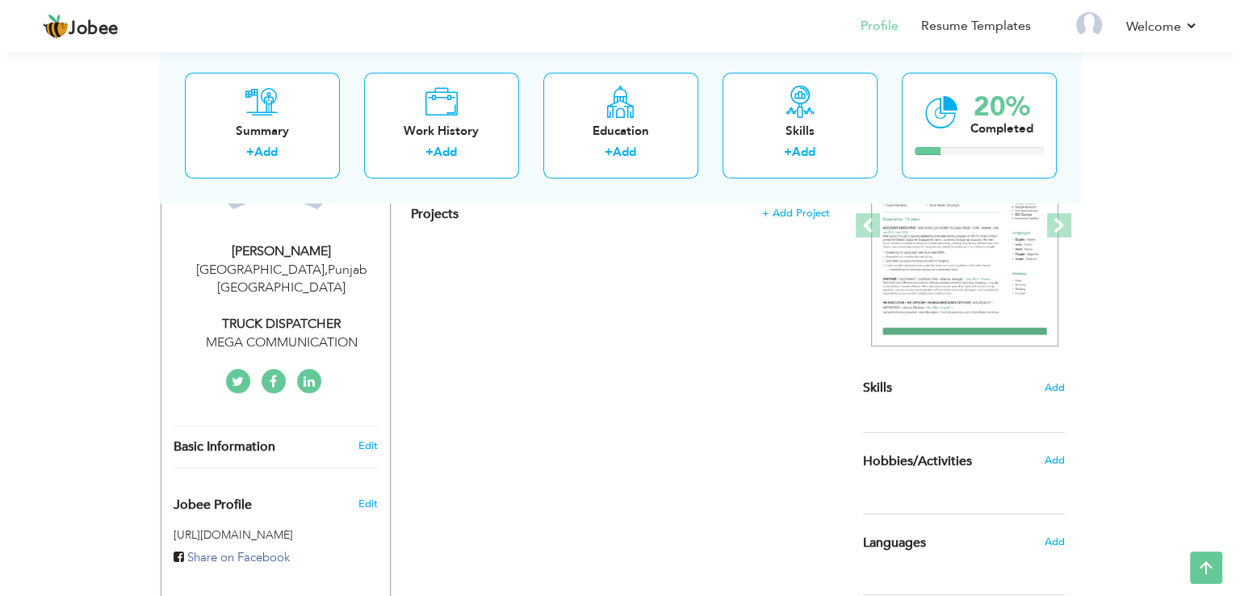
scroll to position [81, 0]
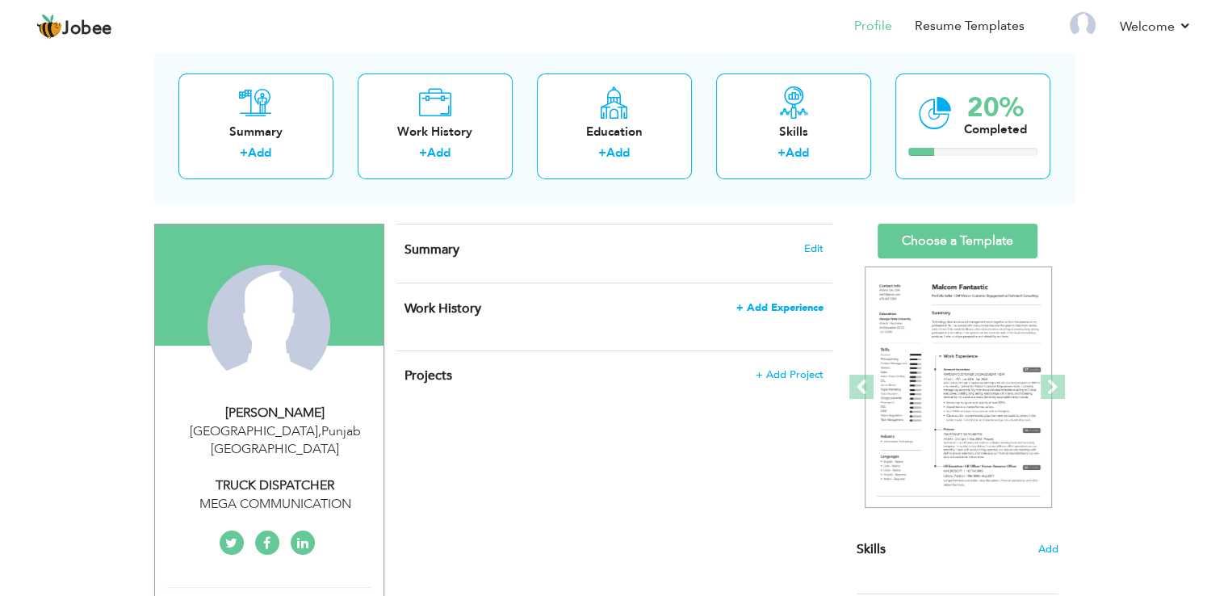
click at [770, 305] on span "+ Add Experience" at bounding box center [779, 307] width 87 height 11
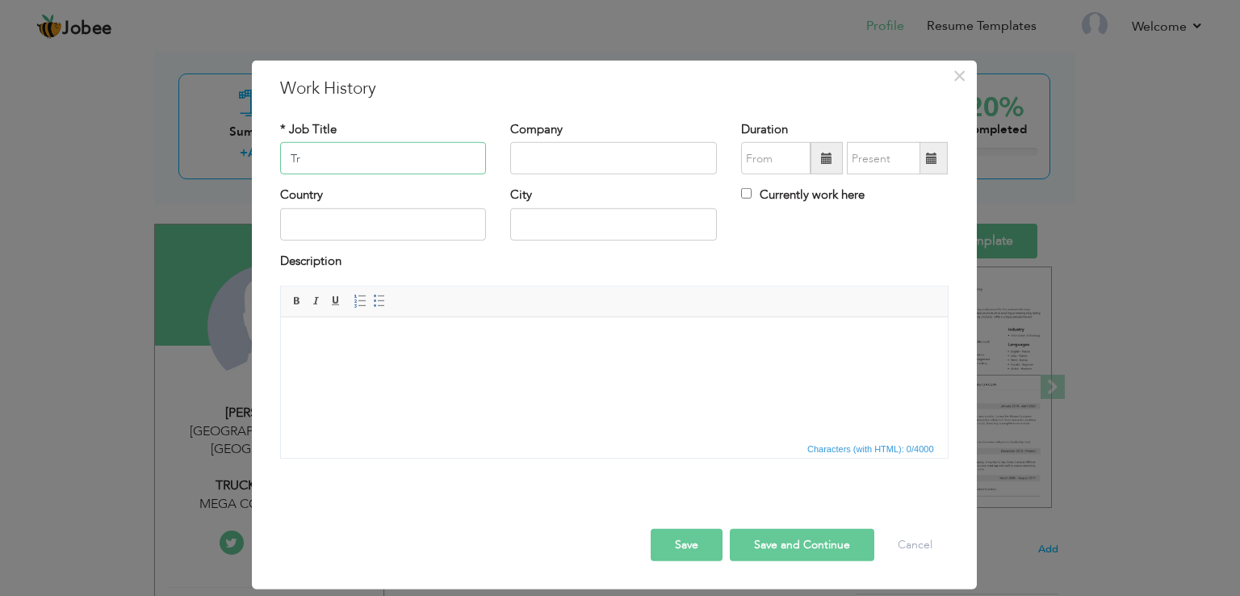
type input "T"
type input "Dispatcher"
click at [657, 158] on input "text" at bounding box center [613, 158] width 207 height 32
type input "m"
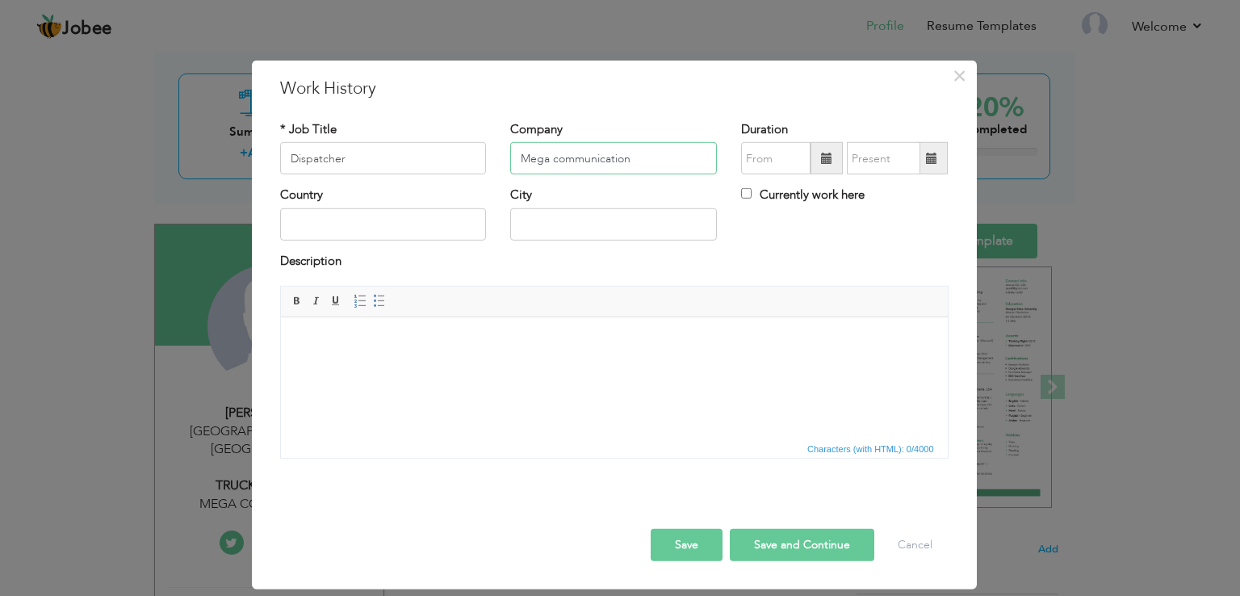
type input "Mega communication"
click at [431, 216] on input "text" at bounding box center [383, 224] width 207 height 32
